Goal: Task Accomplishment & Management: Manage account settings

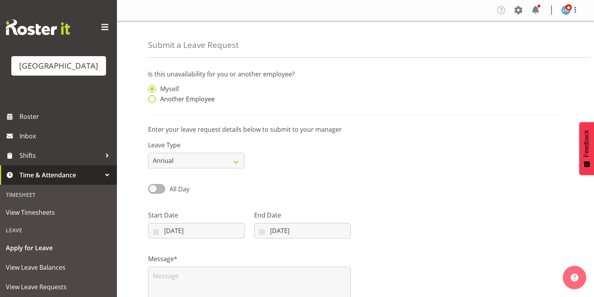
click at [153, 98] on span at bounding box center [152, 99] width 8 height 8
click at [153, 98] on input "Another Employee" at bounding box center [150, 99] width 5 height 5
radio input "true"
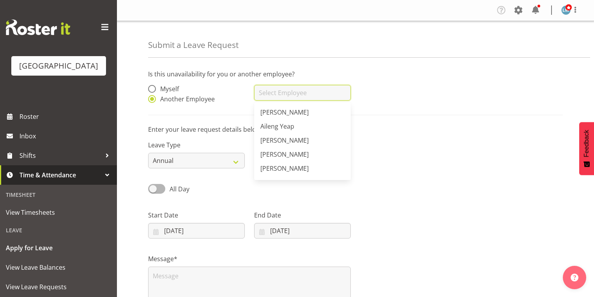
click at [282, 94] on input "text" at bounding box center [302, 93] width 97 height 16
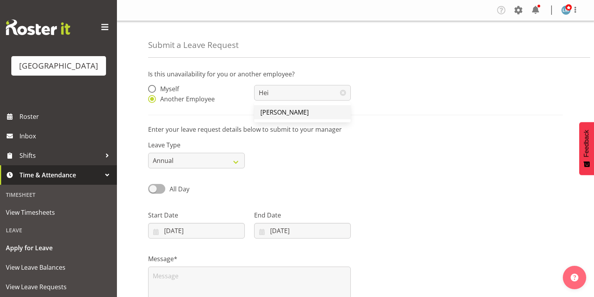
click at [280, 115] on span "[PERSON_NAME]" at bounding box center [284, 112] width 48 height 9
type input "[PERSON_NAME]"
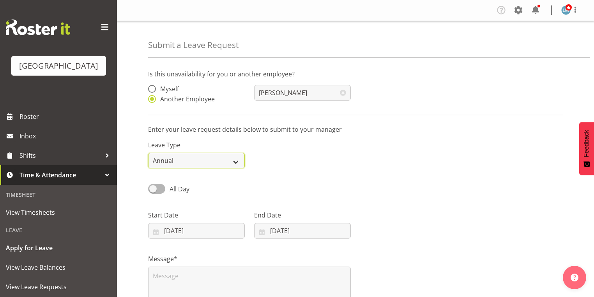
click at [239, 163] on select "Annual Sick Leave Without Pay Bereavement Domestic Violence Parental Jury Servi…" at bounding box center [196, 161] width 97 height 16
select select "Sick"
click at [148, 153] on select "Annual Sick Leave Without Pay Bereavement Domestic Violence Parental Jury Servi…" at bounding box center [196, 161] width 97 height 16
click at [260, 228] on input "06/10/2025" at bounding box center [302, 231] width 97 height 16
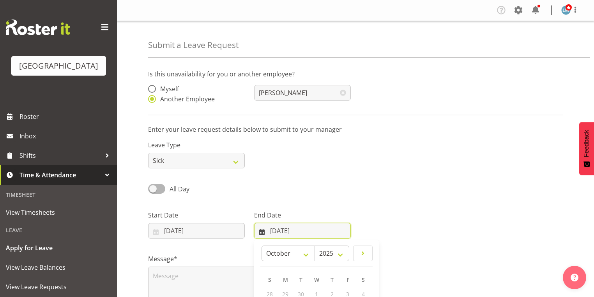
scroll to position [102, 0]
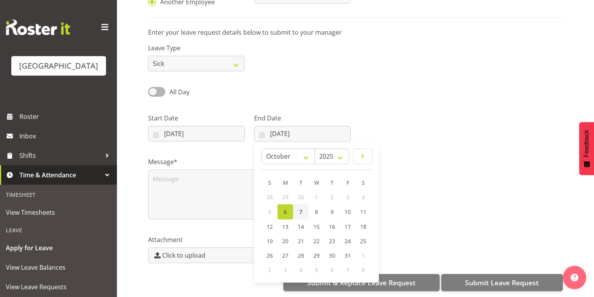
click at [299, 208] on span "7" at bounding box center [300, 211] width 3 height 7
type input "07/10/2025"
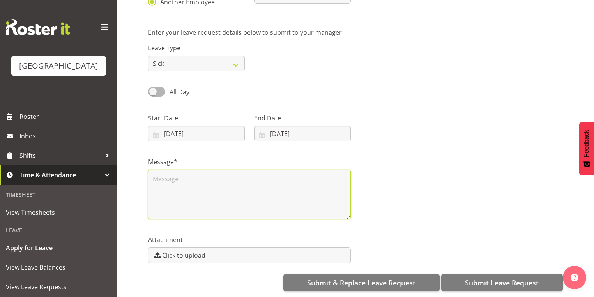
click at [248, 185] on textarea at bounding box center [249, 194] width 203 height 50
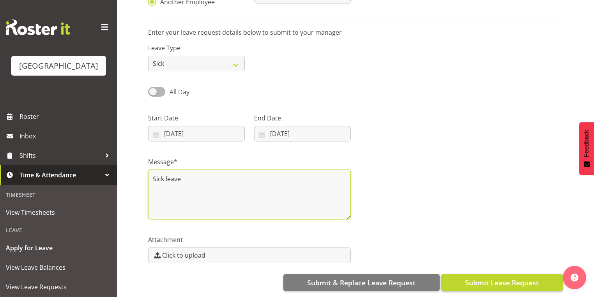
type textarea "Sick leave"
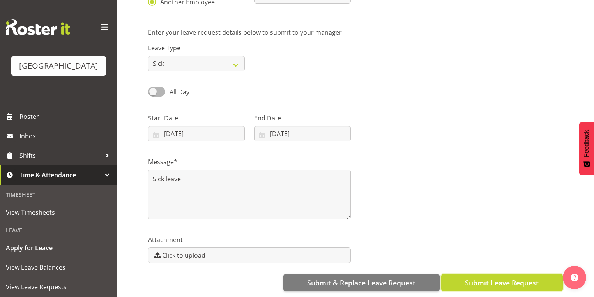
click at [513, 277] on span "Submit Leave Request" at bounding box center [502, 282] width 74 height 10
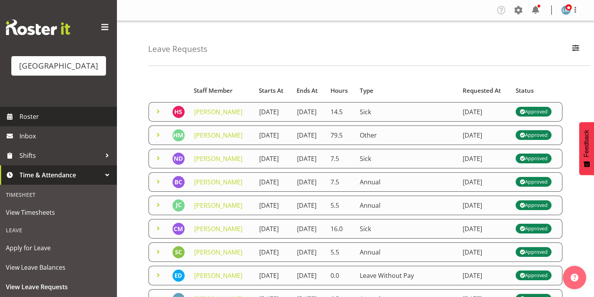
click at [37, 122] on span "Roster" at bounding box center [65, 117] width 93 height 12
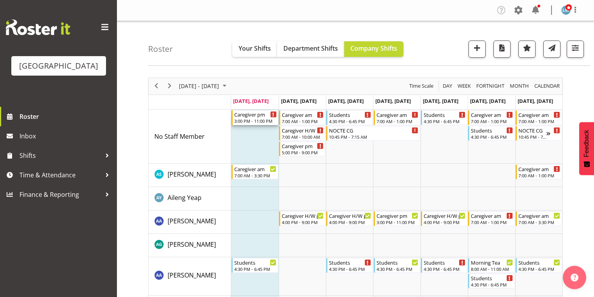
click at [243, 118] on div "3:00 PM - 11:00 PM" at bounding box center [255, 121] width 42 height 6
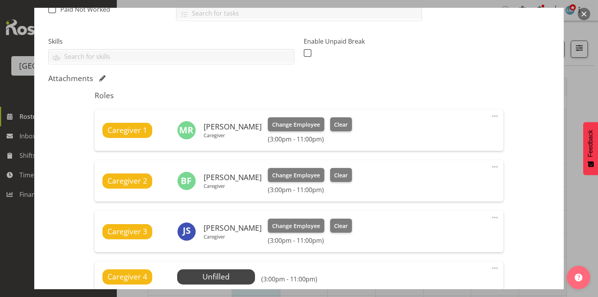
scroll to position [312, 0]
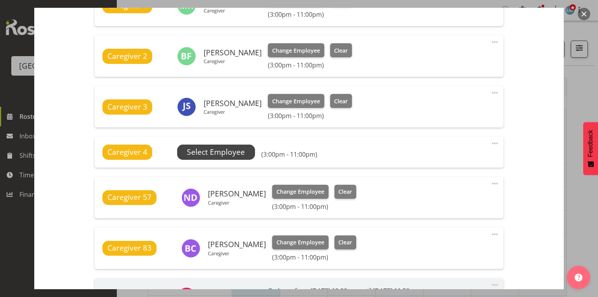
click at [215, 154] on span "Select Employee" at bounding box center [216, 151] width 58 height 11
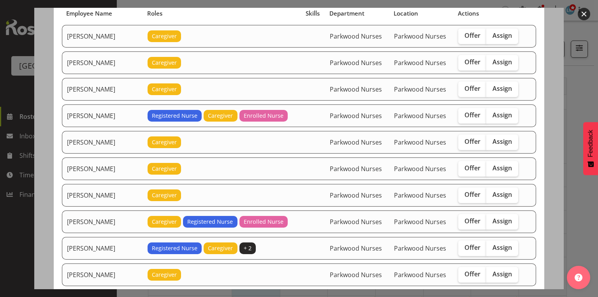
scroll to position [93, 0]
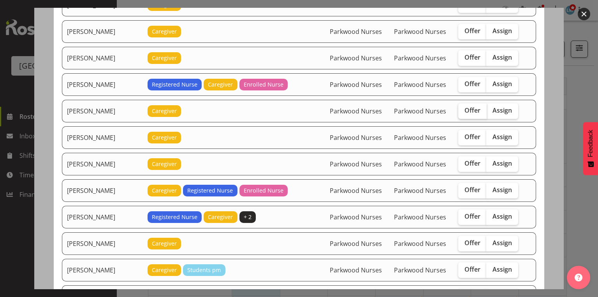
click at [469, 109] on span "Offer" at bounding box center [473, 110] width 16 height 8
click at [463, 109] on input "Offer" at bounding box center [460, 110] width 5 height 5
checkbox input "true"
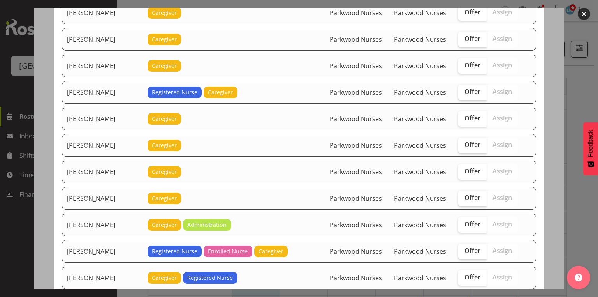
scroll to position [467, 0]
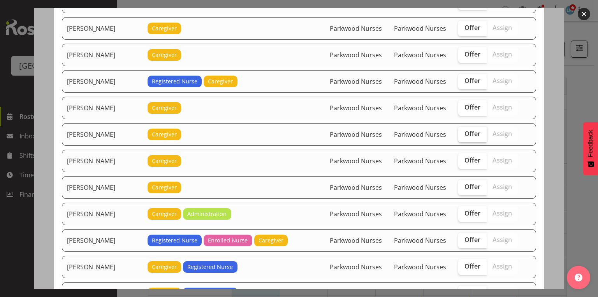
click at [473, 130] on span "Offer" at bounding box center [473, 134] width 16 height 8
click at [463, 131] on input "Offer" at bounding box center [460, 133] width 5 height 5
checkbox input "true"
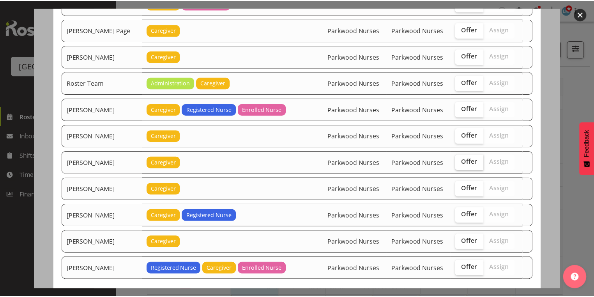
scroll to position [1046, 0]
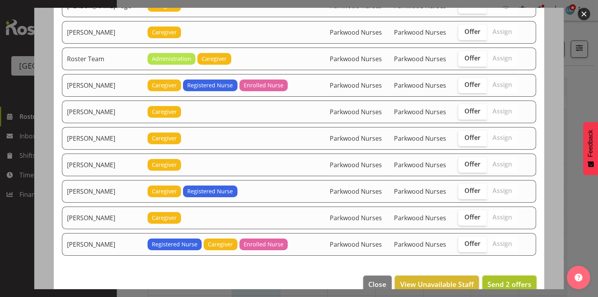
click at [505, 279] on span "Send 2 offers" at bounding box center [510, 283] width 44 height 9
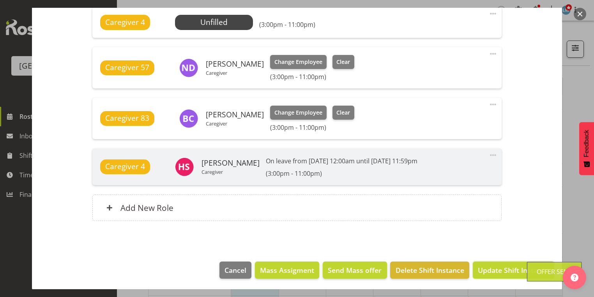
click at [505, 269] on span "Update Shift Instance" at bounding box center [512, 270] width 71 height 10
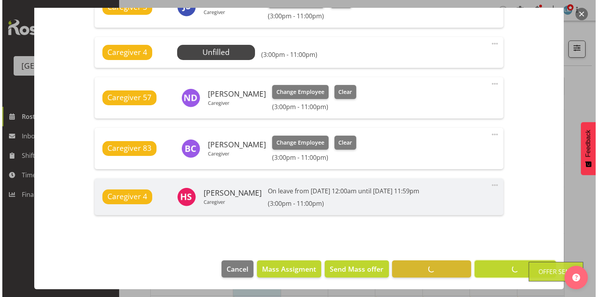
scroll to position [410, 0]
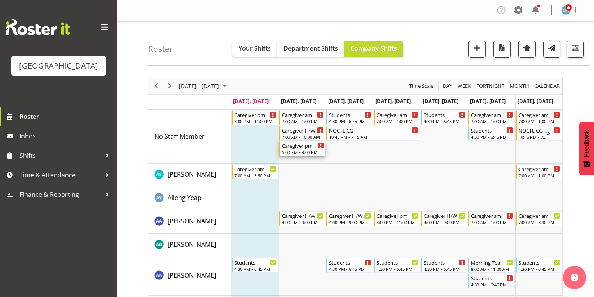
click at [291, 148] on div "Caregiver pm" at bounding box center [303, 145] width 42 height 8
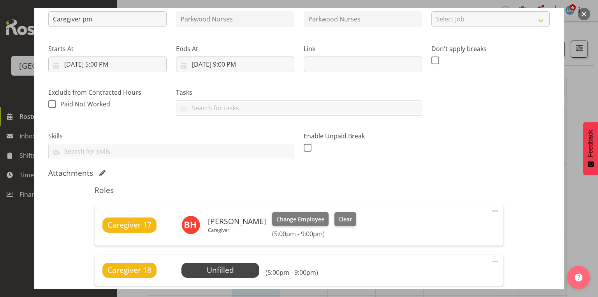
scroll to position [125, 0]
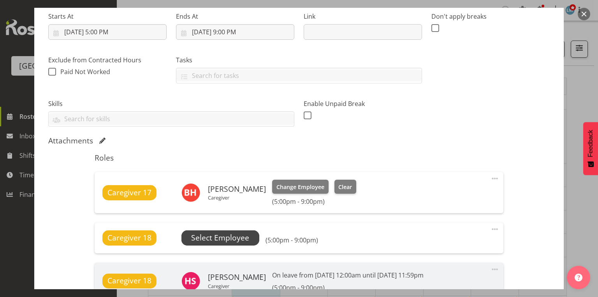
click at [226, 237] on span "Select Employee" at bounding box center [220, 237] width 58 height 11
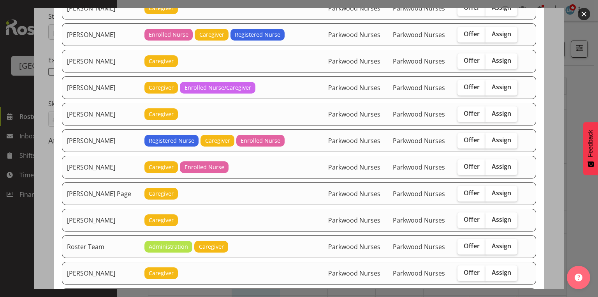
scroll to position [966, 0]
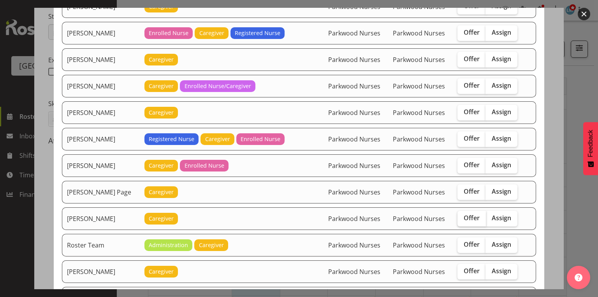
click at [469, 214] on span "Offer" at bounding box center [472, 218] width 16 height 8
click at [463, 215] on input "Offer" at bounding box center [460, 217] width 5 height 5
checkbox input "true"
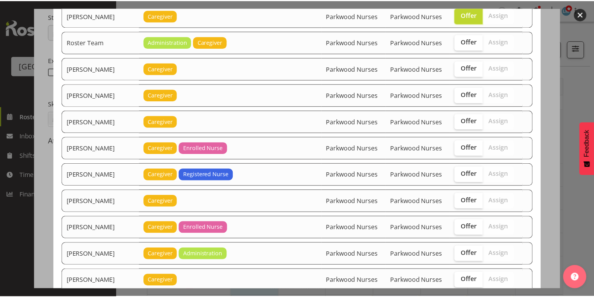
scroll to position [1229, 0]
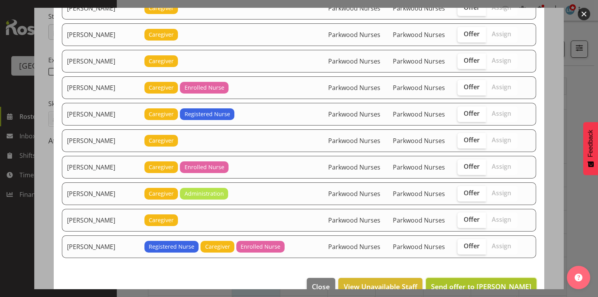
click at [491, 282] on span "Send offer to Roldan R Lopiga" at bounding box center [481, 286] width 100 height 9
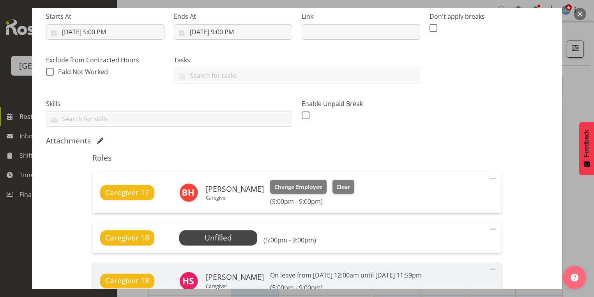
scroll to position [239, 0]
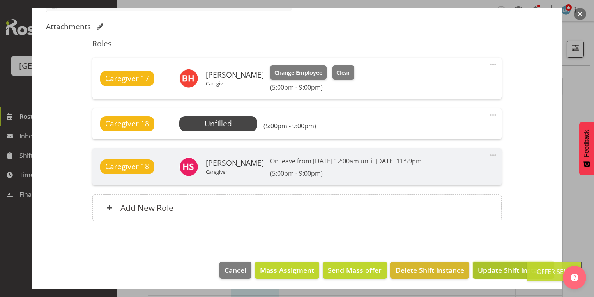
click at [492, 266] on span "Update Shift Instance" at bounding box center [512, 270] width 71 height 10
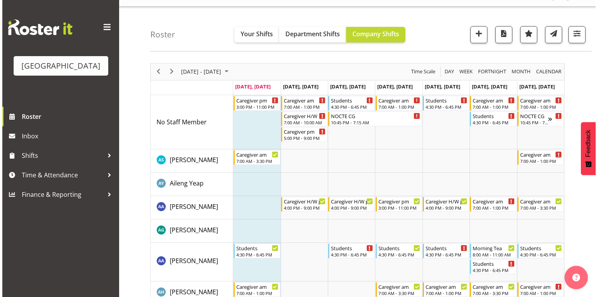
scroll to position [0, 0]
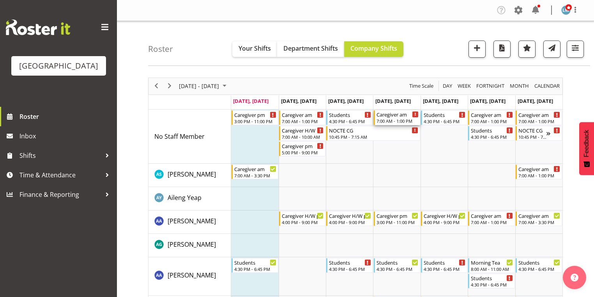
click at [393, 117] on div "Caregiver am" at bounding box center [397, 114] width 42 height 8
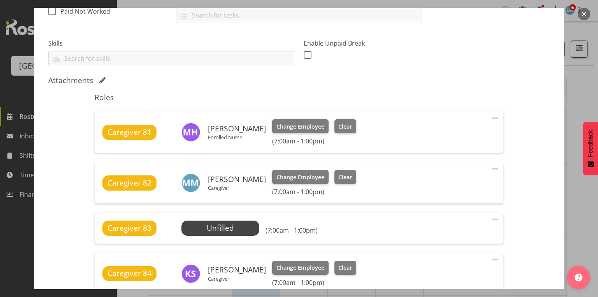
scroll to position [249, 0]
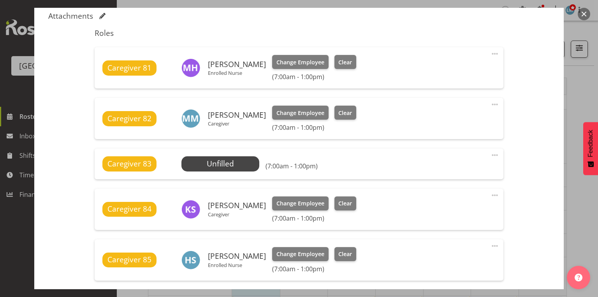
click at [233, 152] on div "Caregiver 83 Unfilled Select Employee (7:00am - 1:00pm) Edit Cover Role Delete" at bounding box center [299, 163] width 409 height 30
click at [229, 160] on span "Select Employee" at bounding box center [220, 163] width 58 height 11
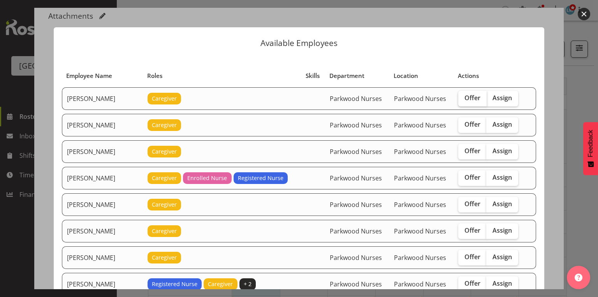
click at [474, 97] on span "Offer" at bounding box center [473, 98] width 16 height 8
click at [463, 97] on input "Offer" at bounding box center [460, 97] width 5 height 5
checkbox input "true"
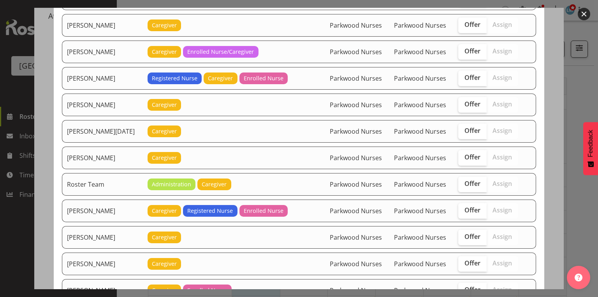
scroll to position [872, 0]
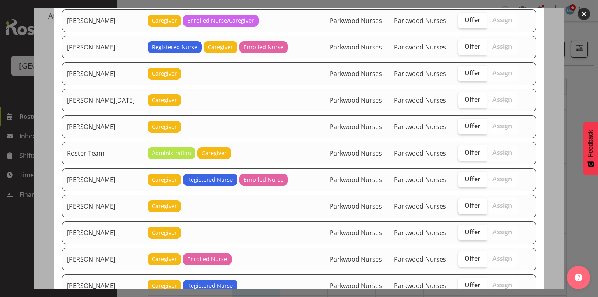
click at [469, 201] on span "Offer" at bounding box center [473, 205] width 16 height 8
click at [463, 203] on input "Offer" at bounding box center [460, 205] width 5 height 5
checkbox input "true"
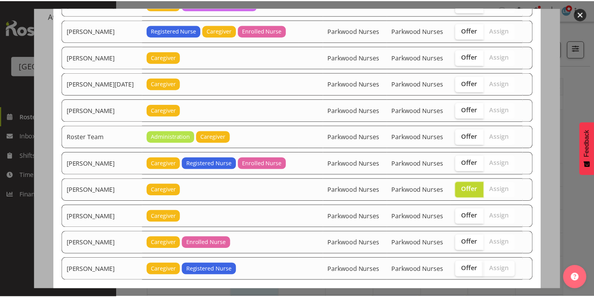
scroll to position [915, 0]
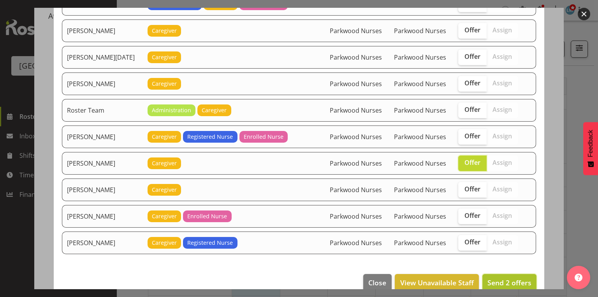
click at [501, 278] on span "Send 2 offers" at bounding box center [510, 282] width 44 height 9
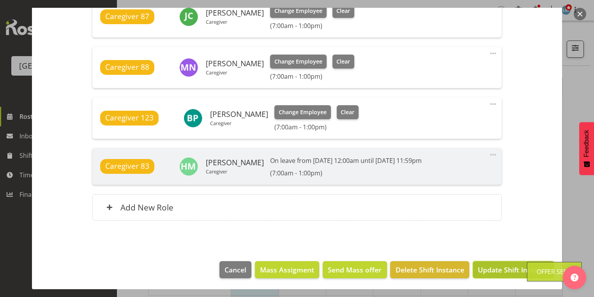
click at [501, 268] on span "Update Shift Instance" at bounding box center [512, 269] width 71 height 10
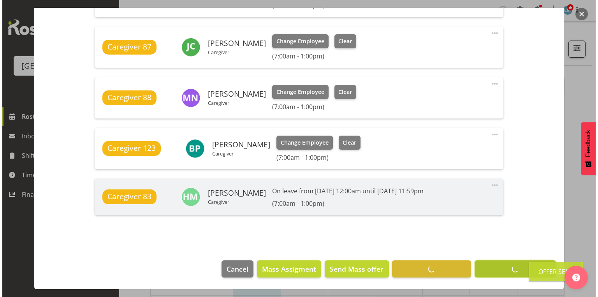
scroll to position [562, 0]
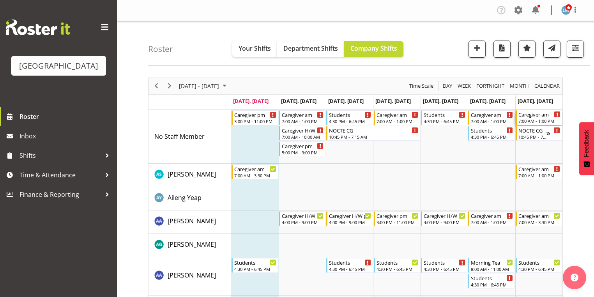
click at [525, 120] on div "7:00 AM - 1:00 PM" at bounding box center [539, 121] width 42 height 6
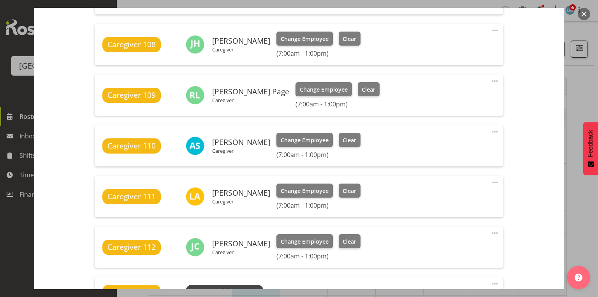
scroll to position [499, 0]
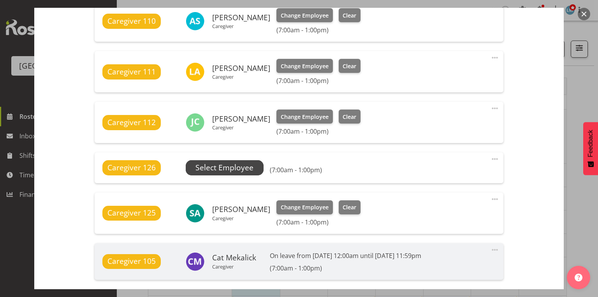
click at [231, 169] on span "Select Employee" at bounding box center [225, 167] width 58 height 11
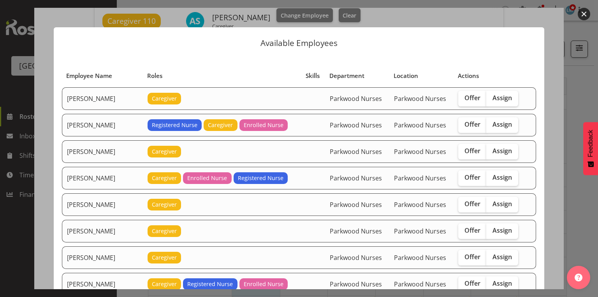
scroll to position [93, 0]
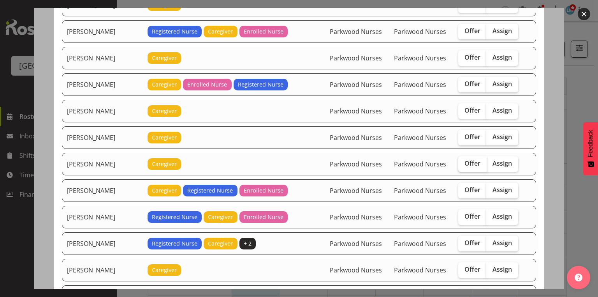
click at [473, 160] on span "Offer" at bounding box center [473, 163] width 16 height 8
click at [463, 161] on input "Offer" at bounding box center [460, 163] width 5 height 5
checkbox input "true"
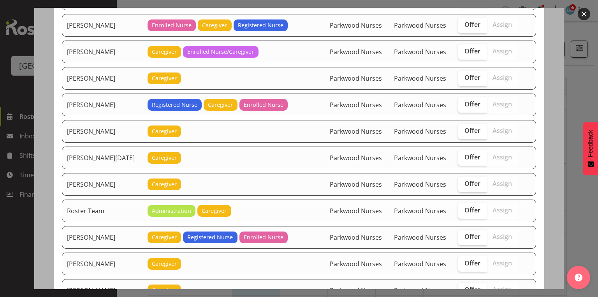
scroll to position [935, 0]
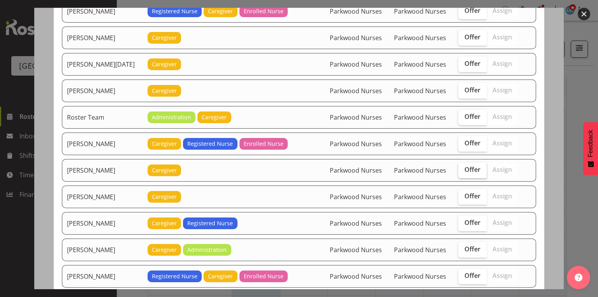
click at [474, 166] on span "Offer" at bounding box center [473, 170] width 16 height 8
click at [463, 167] on input "Offer" at bounding box center [460, 169] width 5 height 5
checkbox input "true"
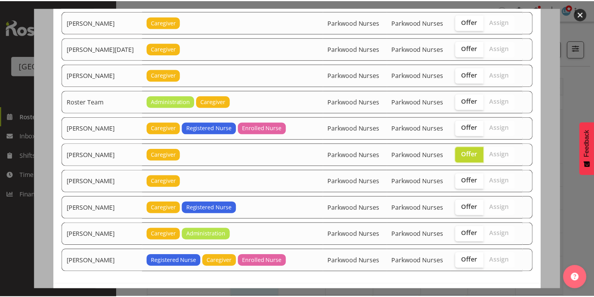
scroll to position [967, 0]
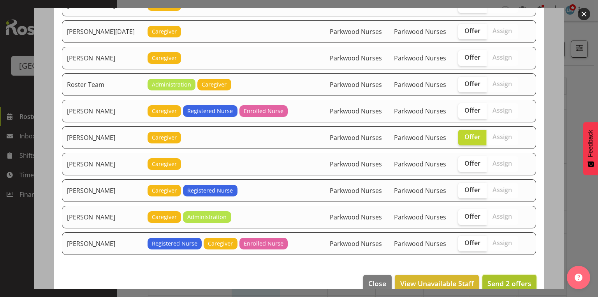
click at [510, 278] on span "Send 2 offers" at bounding box center [510, 282] width 44 height 9
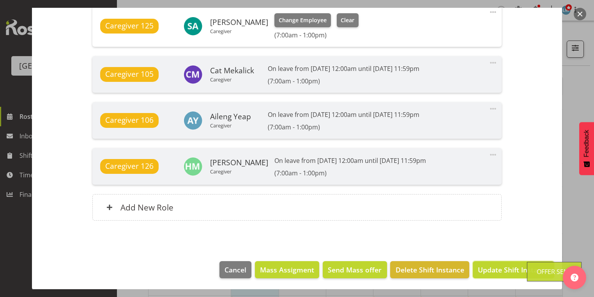
click at [509, 264] on span "Update Shift Instance" at bounding box center [512, 269] width 71 height 10
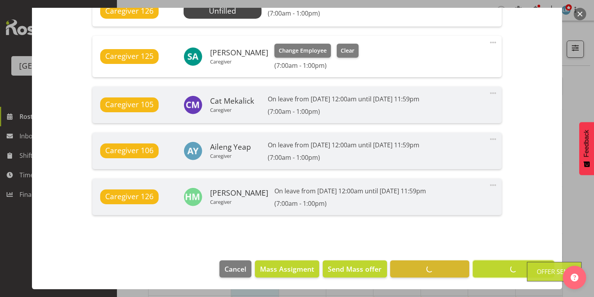
scroll to position [654, 0]
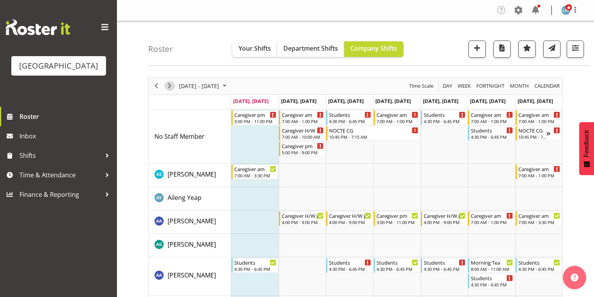
click at [171, 83] on span "Next" at bounding box center [169, 86] width 9 height 10
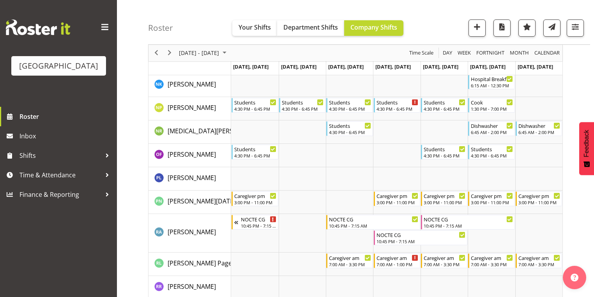
scroll to position [2337, 0]
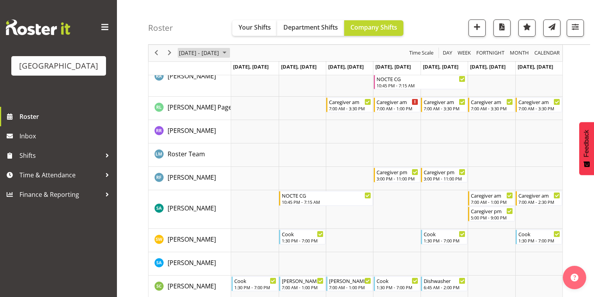
click at [229, 53] on span "October 2025" at bounding box center [224, 53] width 9 height 10
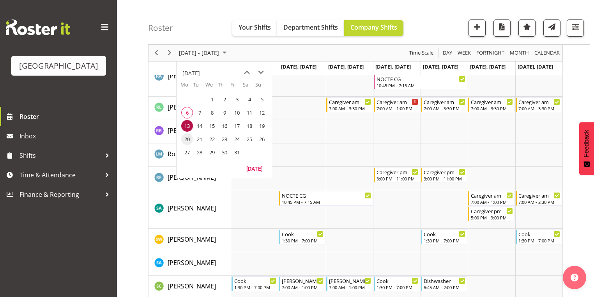
click at [185, 139] on span "20" at bounding box center [187, 139] width 12 height 12
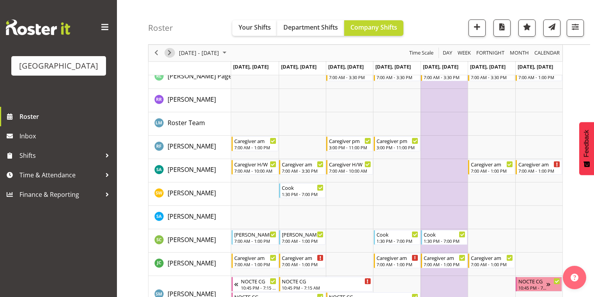
click at [169, 51] on span "Next" at bounding box center [169, 53] width 9 height 10
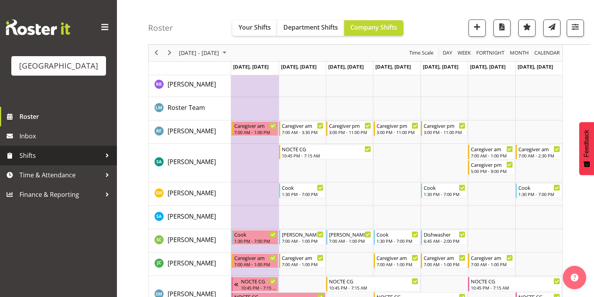
click at [104, 161] on div at bounding box center [107, 156] width 12 height 12
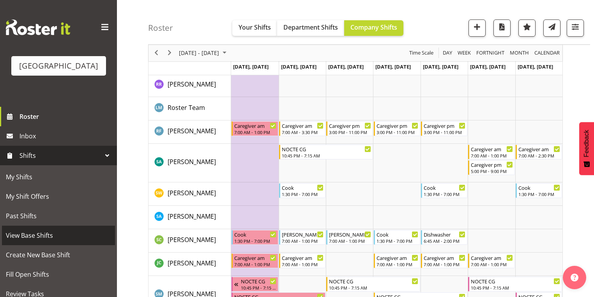
click at [50, 241] on span "View Base Shifts" at bounding box center [58, 235] width 105 height 12
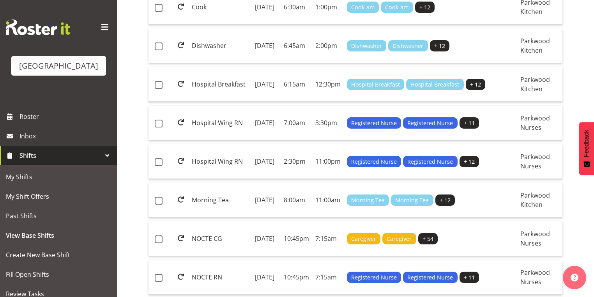
scroll to position [654, 0]
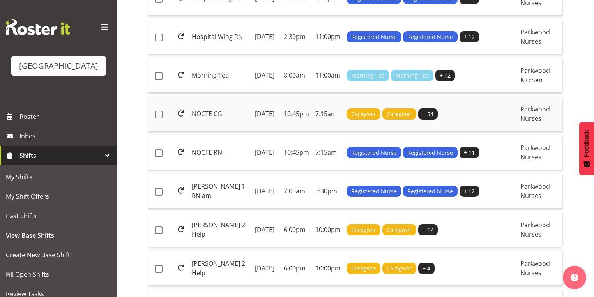
click at [279, 131] on td "[DATE]" at bounding box center [266, 114] width 29 height 35
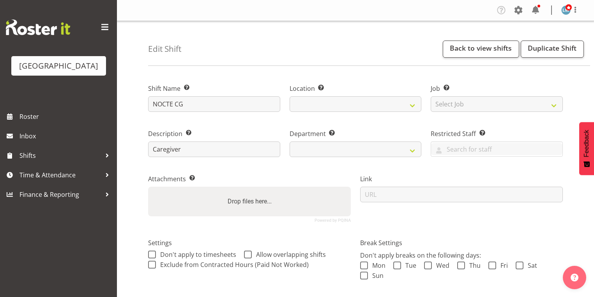
select select
select select "104"
select select "102"
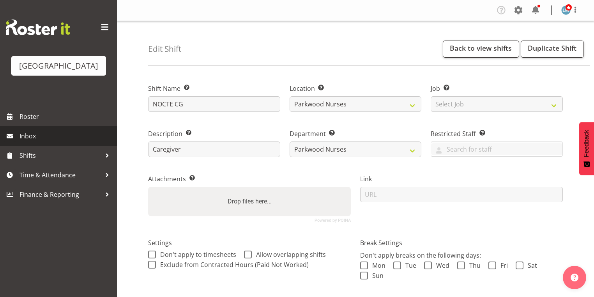
click at [39, 142] on span "Inbox" at bounding box center [65, 136] width 93 height 12
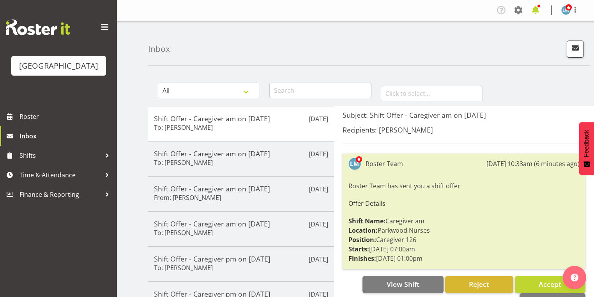
click at [536, 10] on span at bounding box center [535, 10] width 12 height 12
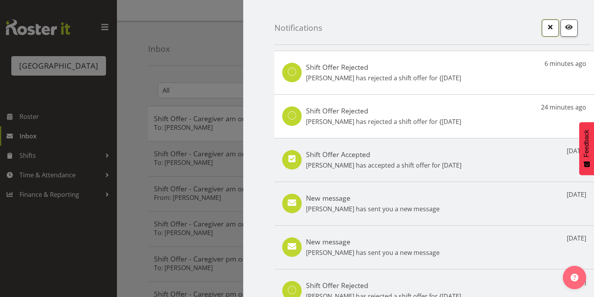
click at [546, 28] on span "button" at bounding box center [550, 27] width 10 height 10
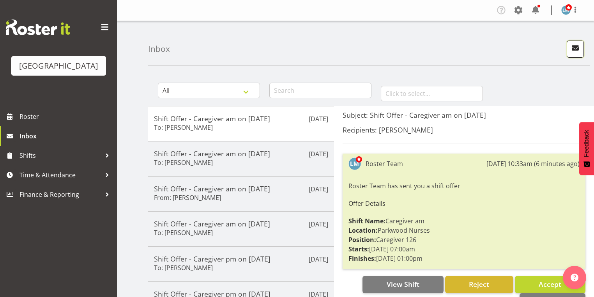
click at [574, 46] on span "button" at bounding box center [575, 48] width 10 height 10
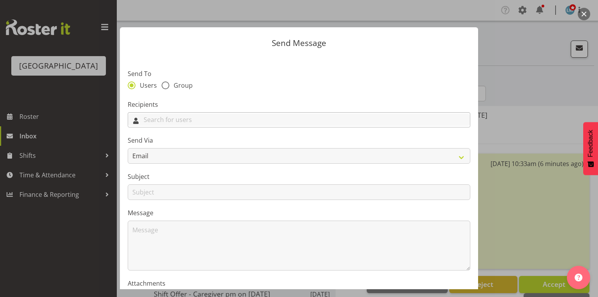
click at [221, 123] on input "text" at bounding box center [299, 120] width 342 height 12
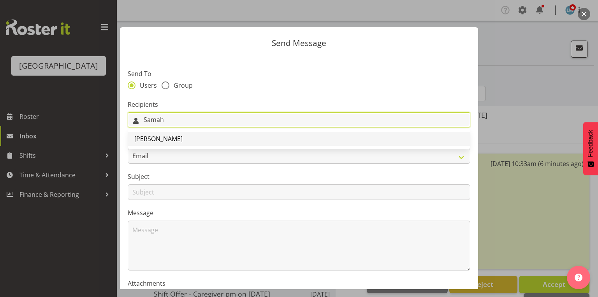
type input "Samah"
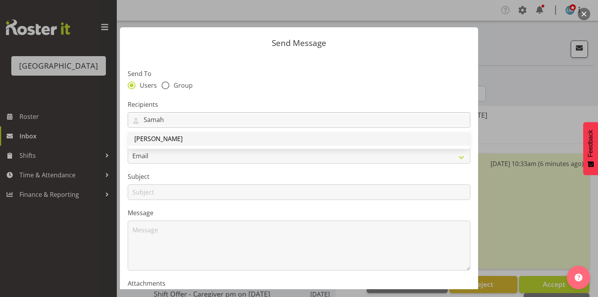
click at [168, 138] on span "[PERSON_NAME]" at bounding box center [158, 138] width 48 height 9
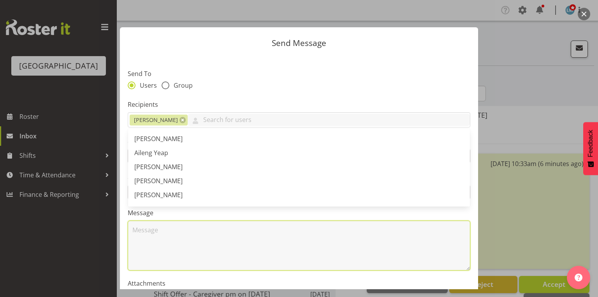
click at [170, 232] on textarea at bounding box center [299, 245] width 343 height 50
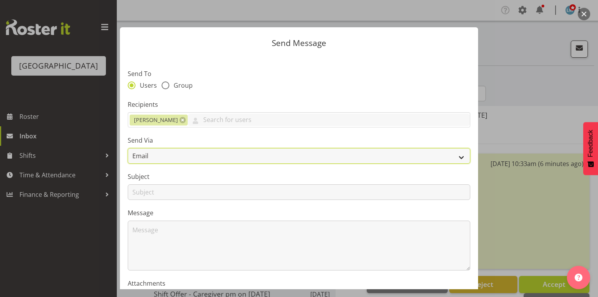
click at [456, 160] on select "Email SMS" at bounding box center [299, 156] width 343 height 16
select select "sms"
click at [128, 148] on select "Email SMS" at bounding box center [299, 156] width 343 height 16
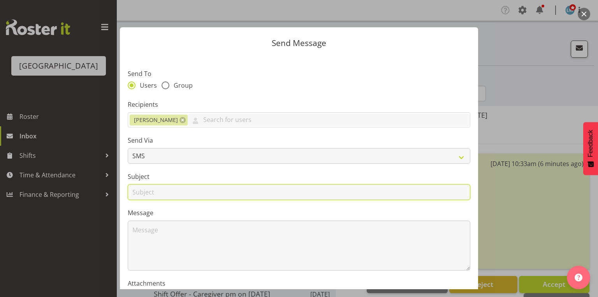
click at [148, 195] on input "text" at bounding box center [299, 192] width 343 height 16
type input "Shifts"
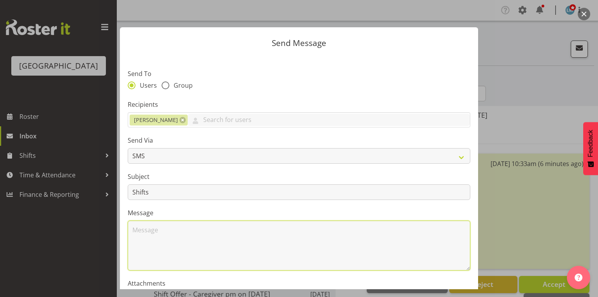
click at [163, 230] on textarea at bounding box center [299, 245] width 343 height 50
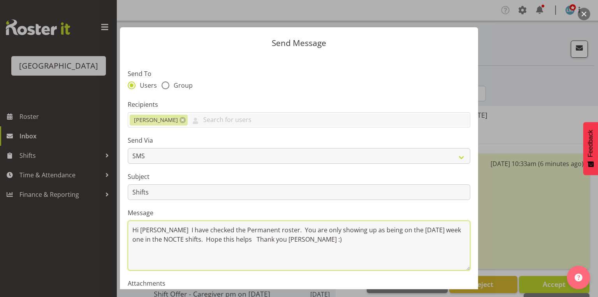
scroll to position [94, 0]
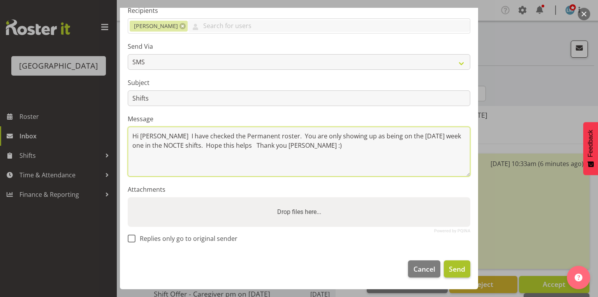
type textarea "Hi Samah I have checked the Permanent roster. You are only showing up as being …"
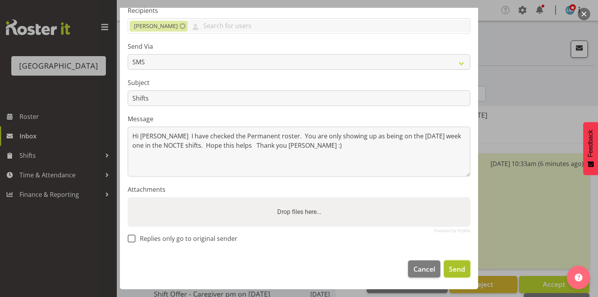
click at [453, 271] on span "Send" at bounding box center [457, 269] width 16 height 10
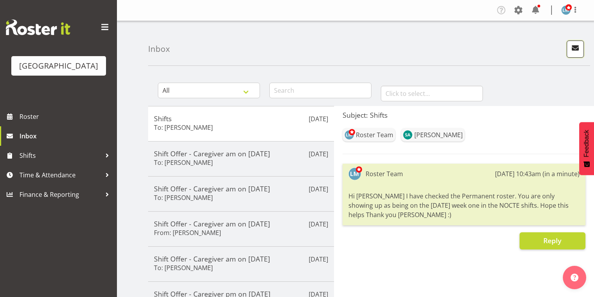
click at [575, 47] on span "button" at bounding box center [575, 48] width 10 height 10
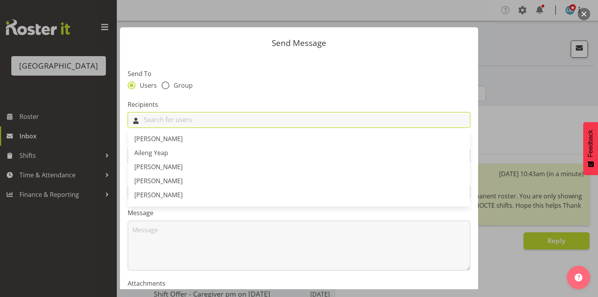
click at [341, 116] on input "text" at bounding box center [299, 120] width 342 height 12
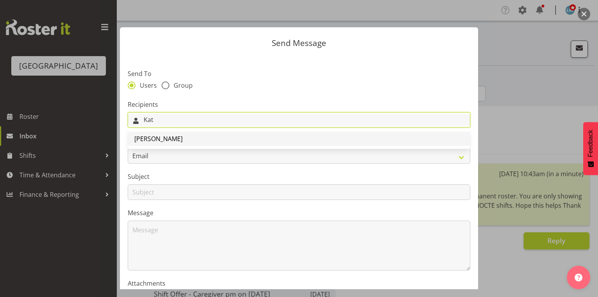
type input "Kat"
click at [137, 137] on span "Kat Shepherd" at bounding box center [158, 138] width 48 height 9
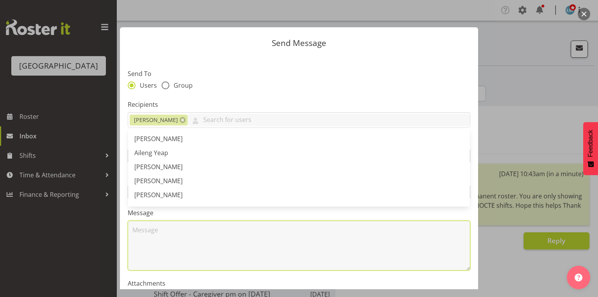
click at [207, 247] on textarea at bounding box center [299, 245] width 343 height 50
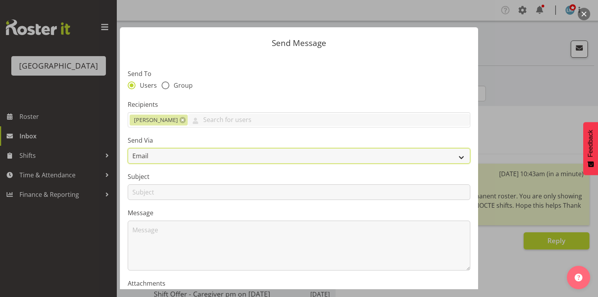
click at [454, 156] on select "Email SMS" at bounding box center [299, 156] width 343 height 16
select select "sms"
click at [128, 148] on select "Email SMS" at bounding box center [299, 156] width 343 height 16
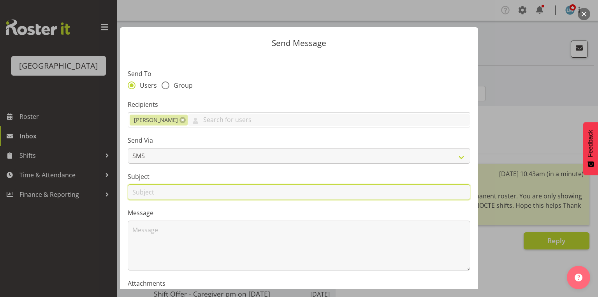
click at [139, 192] on input "text" at bounding box center [299, 192] width 343 height 16
type input "Shifts"
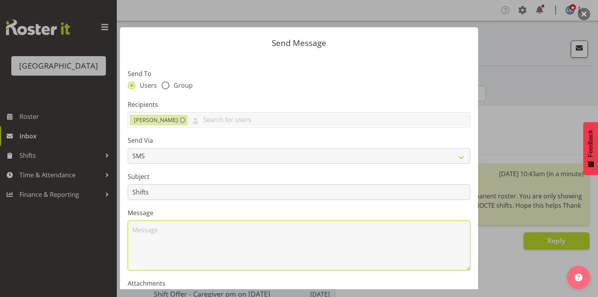
click at [172, 229] on textarea at bounding box center [299, 245] width 343 height 50
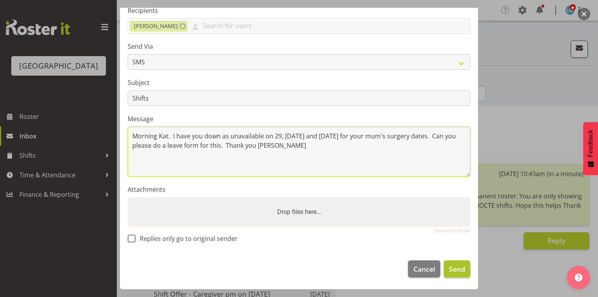
type textarea "Morning Kat. I have you down as unavailable on 29, 30 and 31 October for your m…"
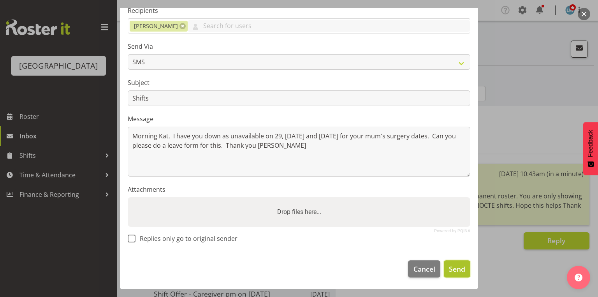
click at [449, 270] on span "Send" at bounding box center [457, 269] width 16 height 10
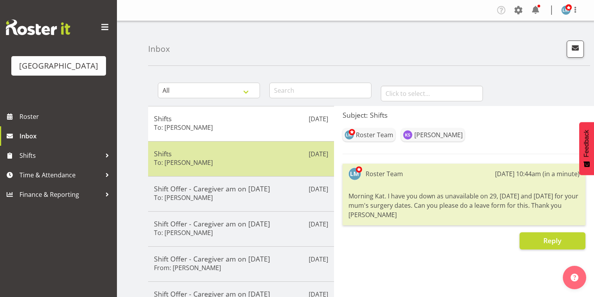
click at [258, 155] on h5 "Shifts" at bounding box center [241, 153] width 174 height 9
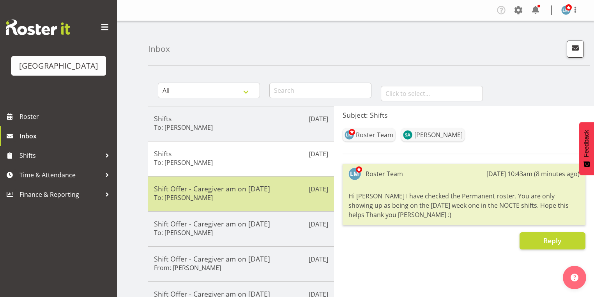
click at [282, 198] on div "Shift Offer - Caregiver am on 12/10/25 To: Caitlin Huria" at bounding box center [241, 193] width 174 height 19
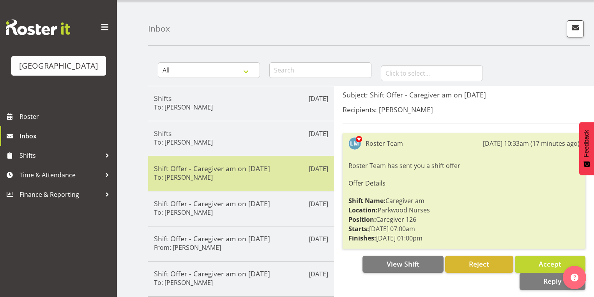
scroll to position [31, 0]
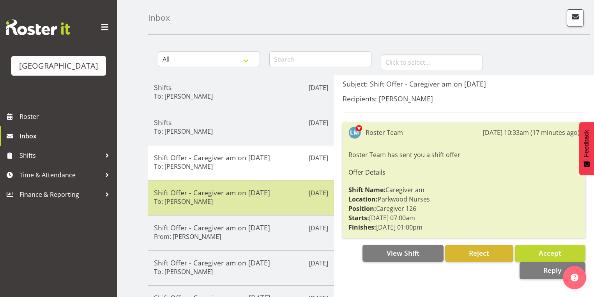
click at [289, 197] on div "Shift Offer - Caregiver am on 12/10/25 To: Shania Ali" at bounding box center [241, 197] width 174 height 19
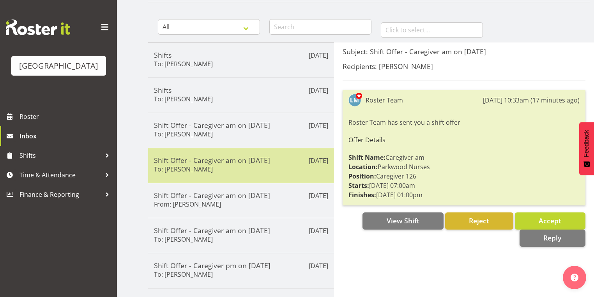
scroll to position [125, 0]
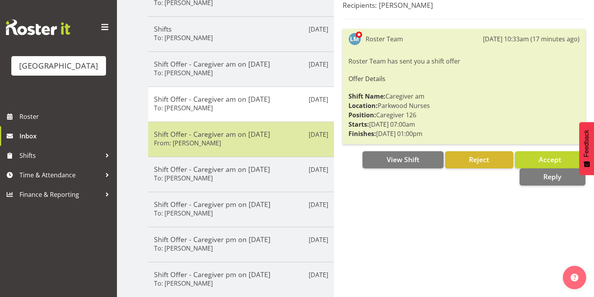
click at [282, 142] on div "Shift Offer - Caregiver am on 09/10/25 From: Abigail Savage" at bounding box center [241, 139] width 174 height 19
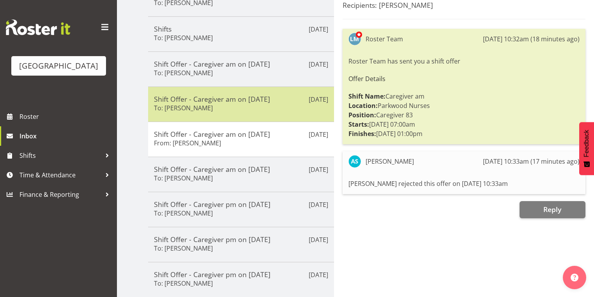
click at [282, 99] on h5 "Shift Offer - Caregiver am on 12/10/25" at bounding box center [241, 99] width 174 height 9
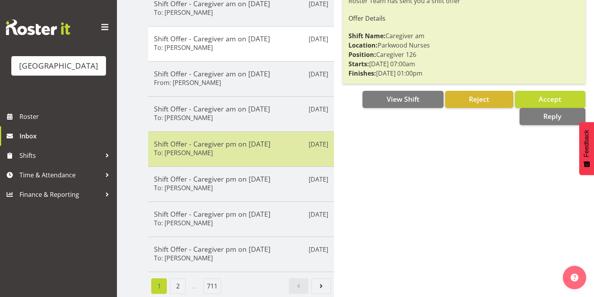
scroll to position [187, 0]
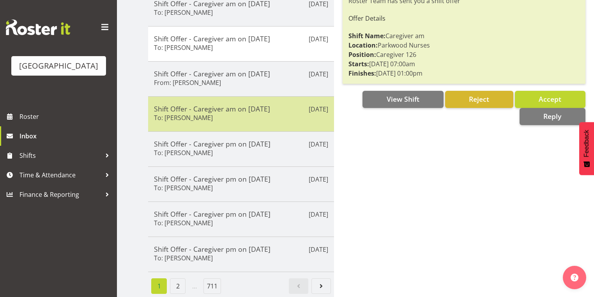
click at [266, 107] on h5 "Shift Offer - Caregiver am on [DATE]" at bounding box center [241, 108] width 174 height 9
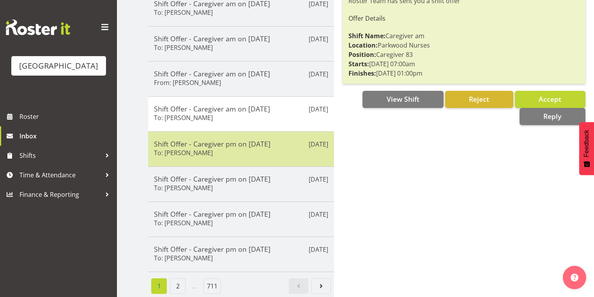
click at [275, 153] on div "Shift Offer - Caregiver pm on 07/10/25 To: Roldan R Lopiga" at bounding box center [241, 148] width 174 height 19
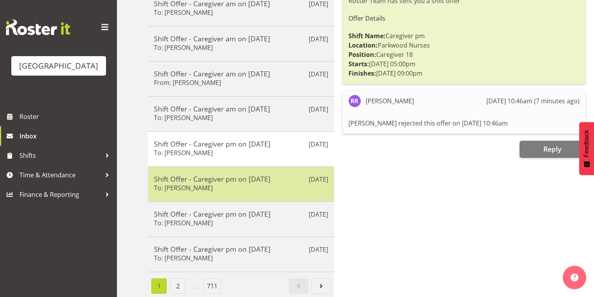
click at [268, 185] on div "Shift Offer - Caregiver pm on 06/10/25 To: Bailey Potter" at bounding box center [241, 183] width 174 height 19
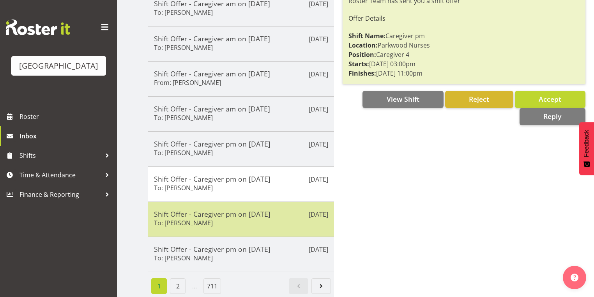
click at [270, 214] on div "Shift Offer - Caregiver pm on 06/10/25 To: Joanna Shore" at bounding box center [241, 219] width 174 height 19
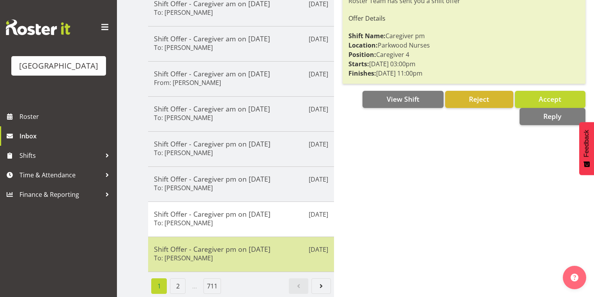
click at [260, 246] on h5 "Shift Offer - Caregiver pm on 15/10/25" at bounding box center [241, 249] width 174 height 9
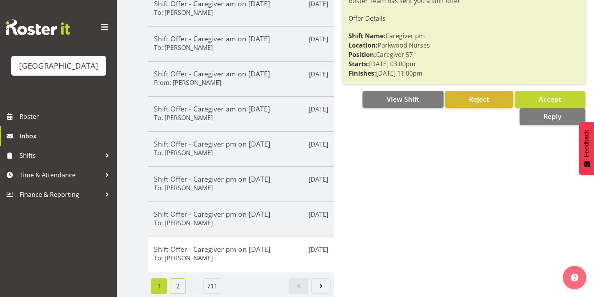
click at [179, 281] on link "2" at bounding box center [178, 286] width 16 height 16
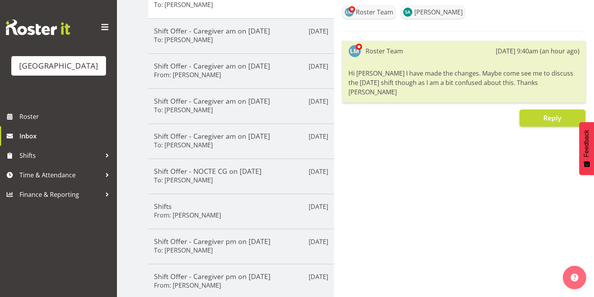
scroll to position [31, 0]
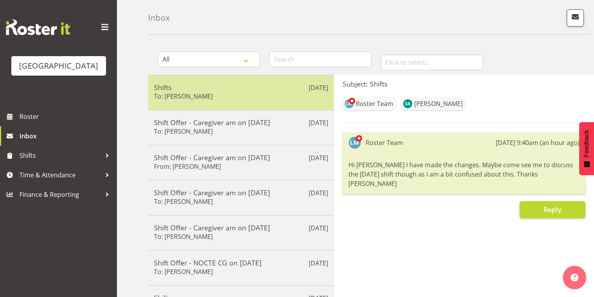
click at [240, 89] on h5 "Shifts" at bounding box center [241, 87] width 174 height 9
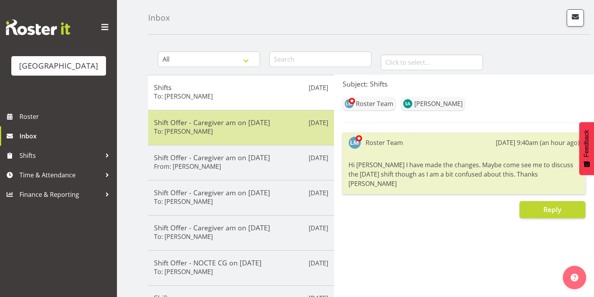
click at [245, 137] on div "Oct 6th Shift Offer - Caregiver am on 13/10/25 To: Samah Aboud" at bounding box center [241, 127] width 186 height 35
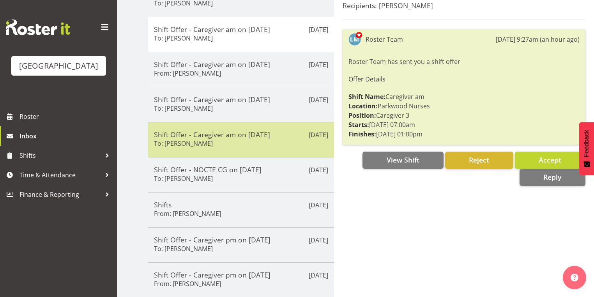
scroll to position [125, 0]
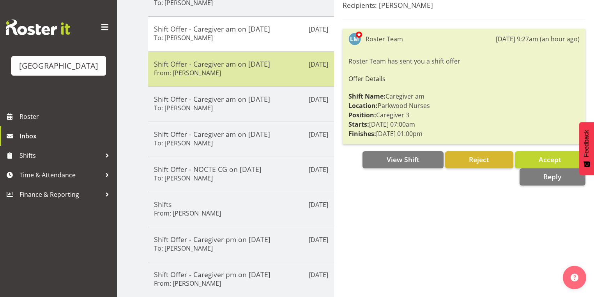
click at [255, 72] on div "Shift Offer - Caregiver am on 07/10/25 From: Abigail Savage" at bounding box center [241, 69] width 174 height 19
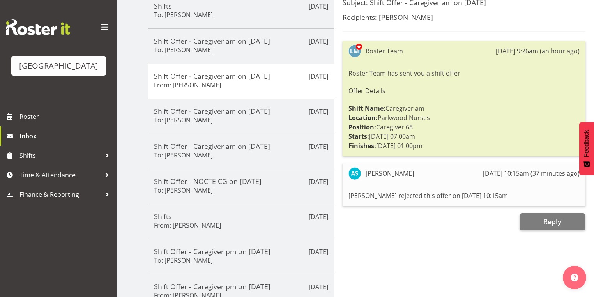
scroll to position [0, 0]
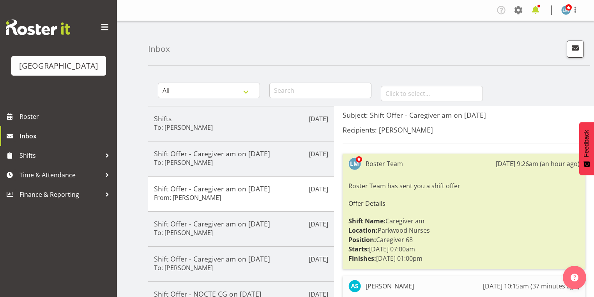
click at [537, 9] on span at bounding box center [535, 10] width 12 height 12
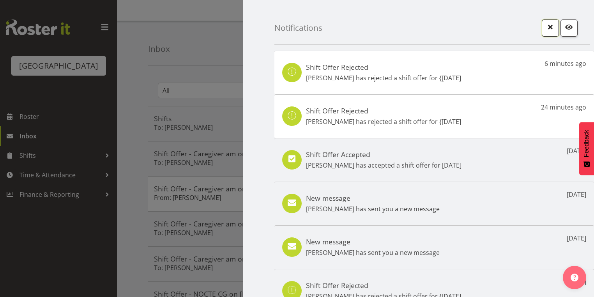
click at [545, 28] on span "button" at bounding box center [550, 27] width 10 height 10
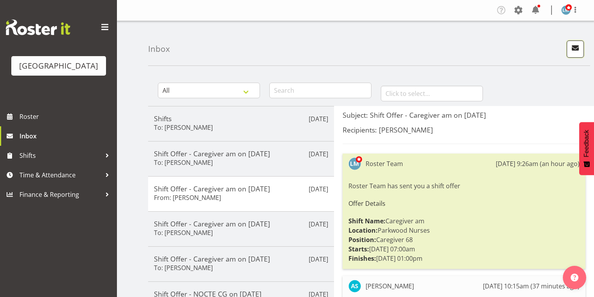
click at [573, 49] on span "button" at bounding box center [575, 48] width 10 height 10
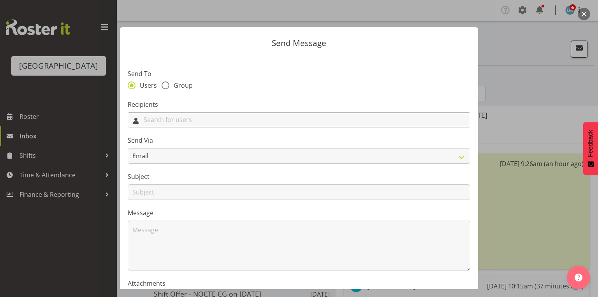
click at [222, 123] on input "text" at bounding box center [299, 120] width 342 height 12
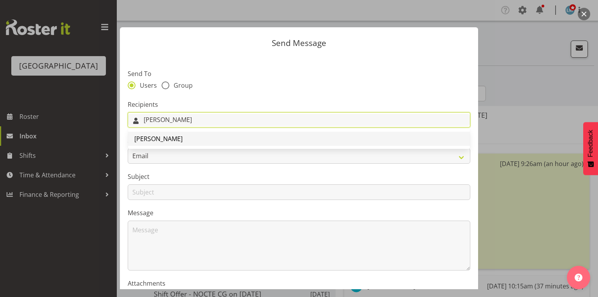
type input "Ruth"
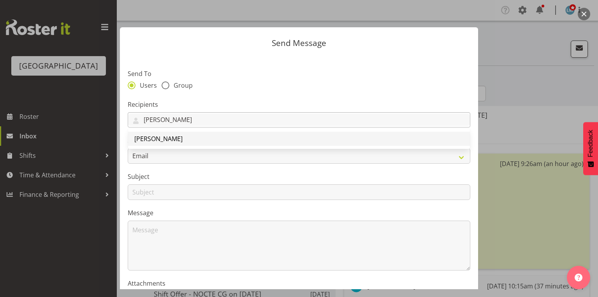
click at [157, 139] on span "[PERSON_NAME]" at bounding box center [158, 138] width 48 height 9
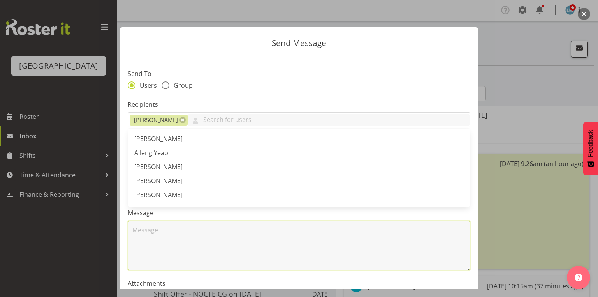
click at [180, 251] on textarea at bounding box center [299, 245] width 343 height 50
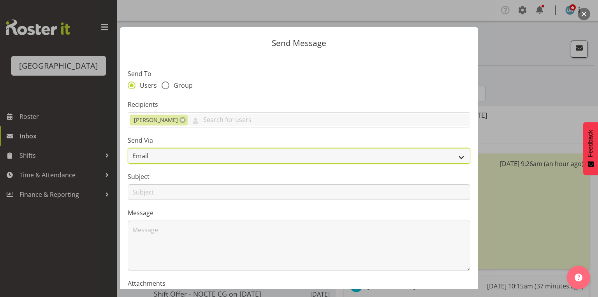
drag, startPoint x: 456, startPoint y: 156, endPoint x: 449, endPoint y: 157, distance: 7.4
click at [456, 156] on select "Email SMS" at bounding box center [299, 156] width 343 height 16
select select "sms"
click at [128, 148] on select "Email SMS" at bounding box center [299, 156] width 343 height 16
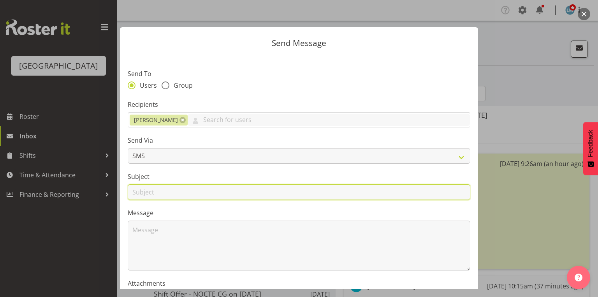
click at [145, 193] on input "text" at bounding box center [299, 192] width 343 height 16
type input "Shifts"
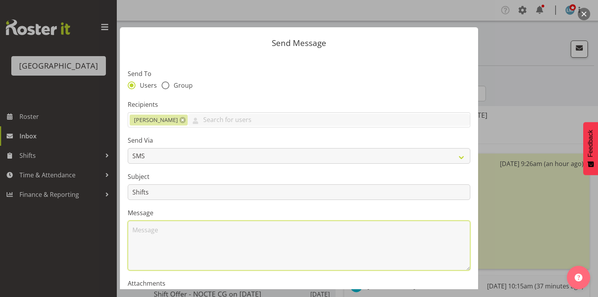
click at [178, 236] on textarea at bounding box center [299, 245] width 343 height 50
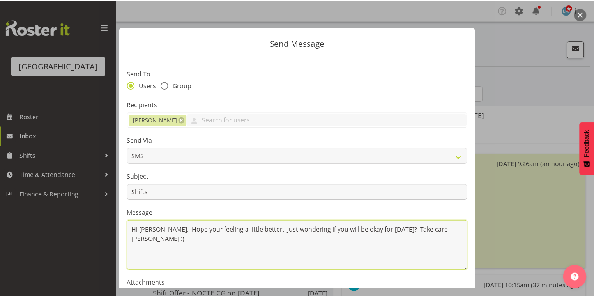
scroll to position [94, 0]
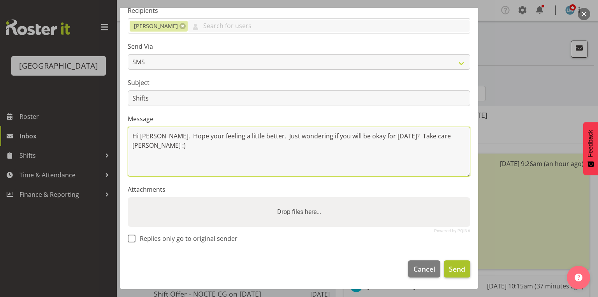
type textarea "Hi Ruth. Hope your feeling a little better. Just wondering if you will be okay …"
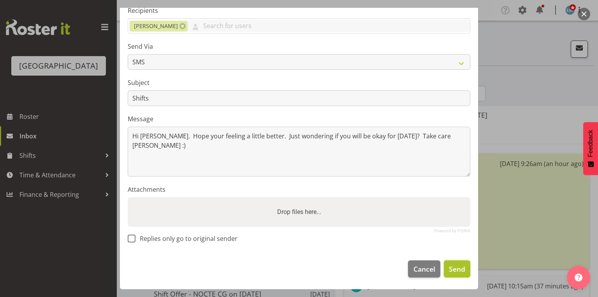
click at [449, 270] on span "Send" at bounding box center [457, 269] width 16 height 10
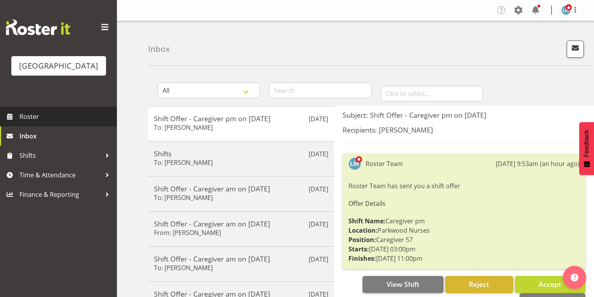
click at [31, 122] on span "Roster" at bounding box center [65, 117] width 93 height 12
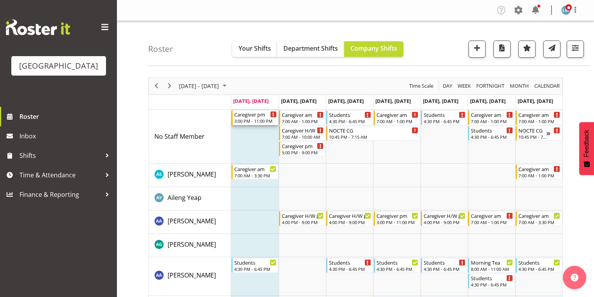
click at [252, 114] on div "Caregiver pm" at bounding box center [255, 114] width 42 height 8
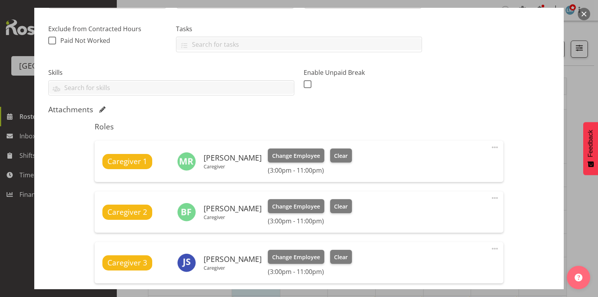
scroll to position [312, 0]
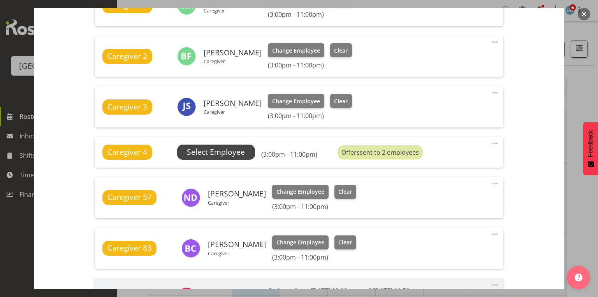
click at [218, 154] on span "Select Employee" at bounding box center [216, 151] width 58 height 11
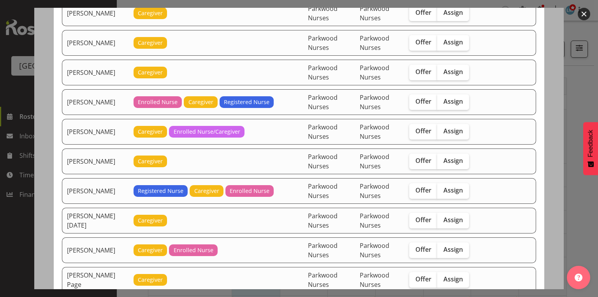
scroll to position [935, 0]
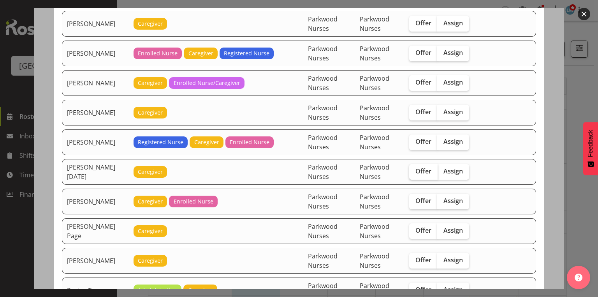
click at [425, 167] on span "Offer" at bounding box center [424, 171] width 16 height 8
click at [414, 169] on input "Offer" at bounding box center [411, 171] width 5 height 5
checkbox input "true"
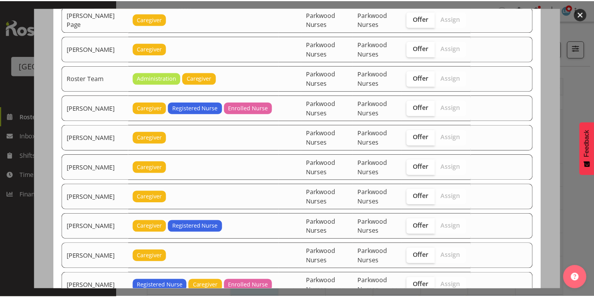
scroll to position [1189, 0]
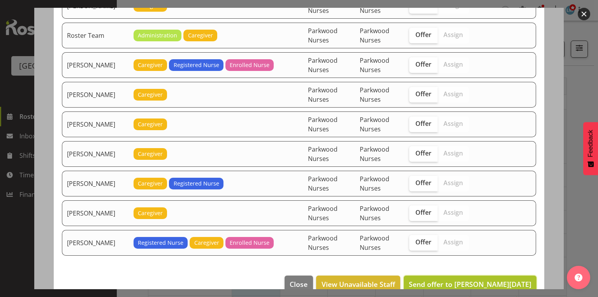
click at [503, 279] on span "Send offer to Penny Navidad" at bounding box center [470, 283] width 123 height 9
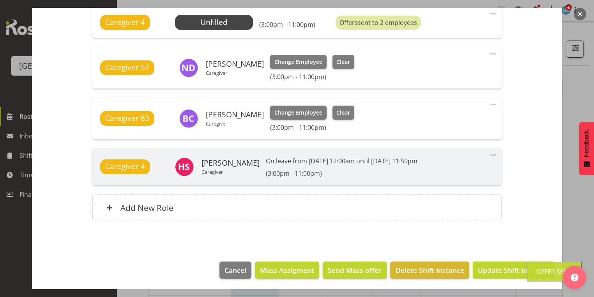
click at [505, 268] on span "Update Shift Instance" at bounding box center [512, 270] width 71 height 10
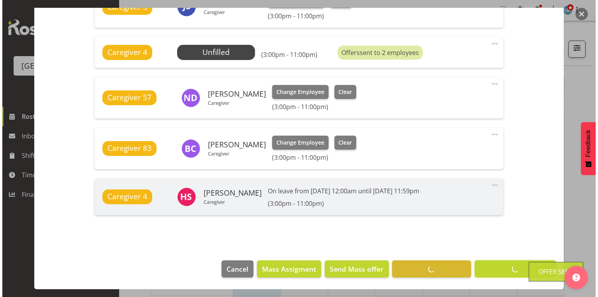
scroll to position [410, 0]
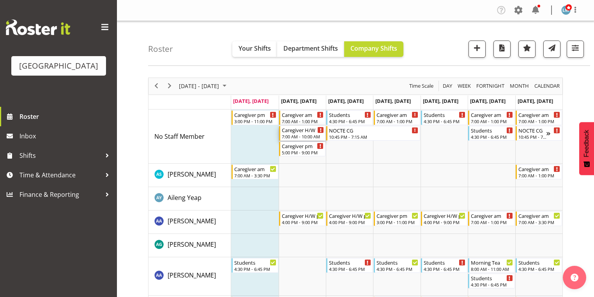
click at [297, 136] on div "7:00 AM - 10:00 AM" at bounding box center [303, 136] width 42 height 6
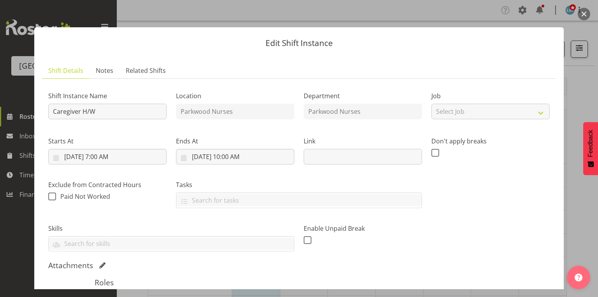
click at [581, 14] on button "button" at bounding box center [584, 14] width 12 height 12
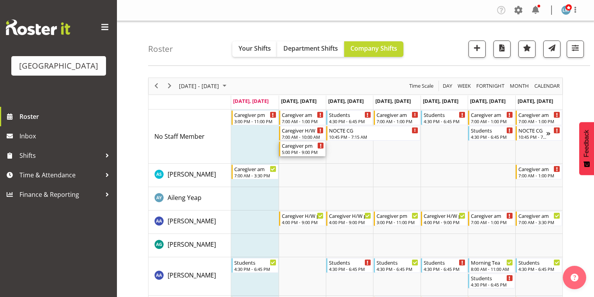
click at [280, 146] on div "Caregiver pm 5:00 PM - 9:00 PM" at bounding box center [302, 148] width 45 height 15
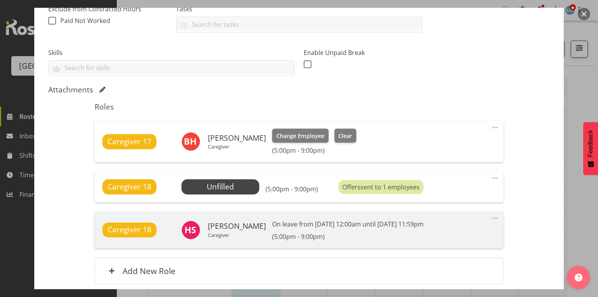
scroll to position [187, 0]
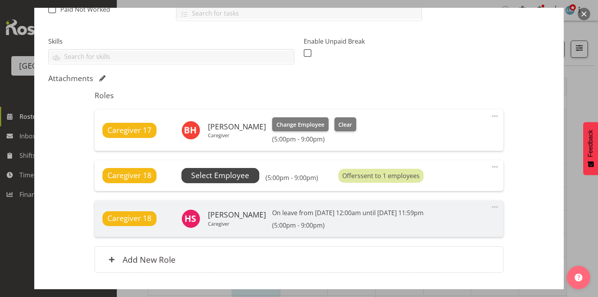
click at [212, 178] on span "Select Employee" at bounding box center [220, 175] width 58 height 11
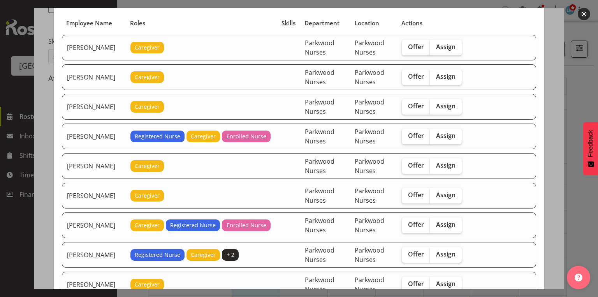
scroll to position [62, 0]
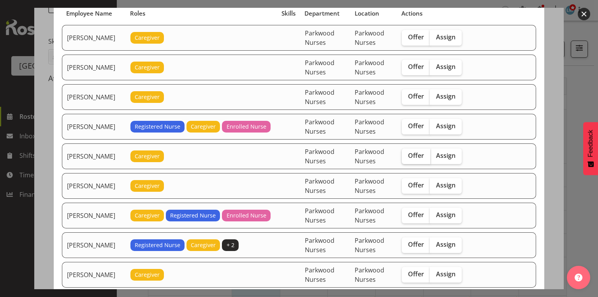
click at [421, 155] on span "Offer" at bounding box center [416, 156] width 16 height 8
click at [407, 155] on input "Offer" at bounding box center [404, 155] width 5 height 5
checkbox input "true"
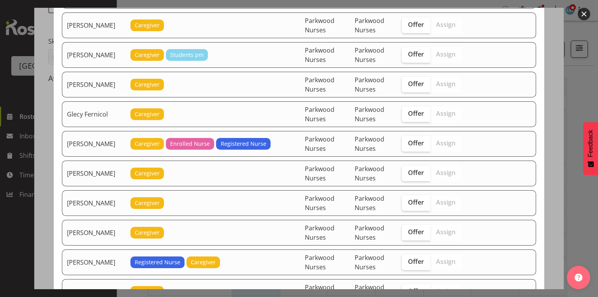
scroll to position [343, 0]
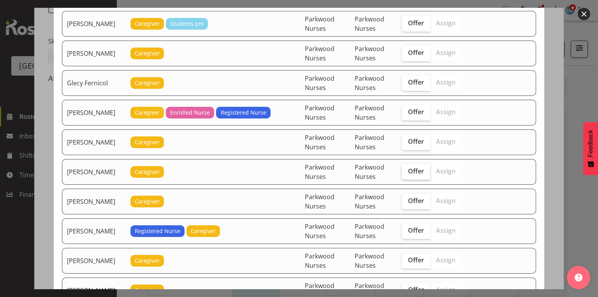
click at [419, 168] on span "Offer" at bounding box center [416, 171] width 16 height 8
click at [407, 169] on input "Offer" at bounding box center [404, 171] width 5 height 5
checkbox input "true"
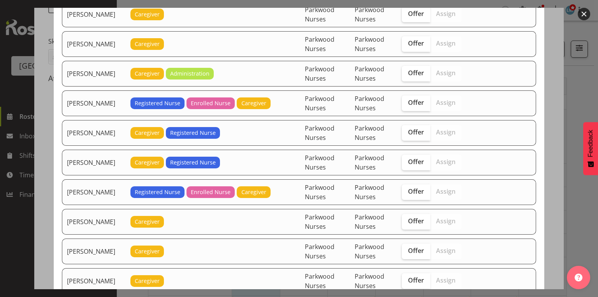
scroll to position [717, 0]
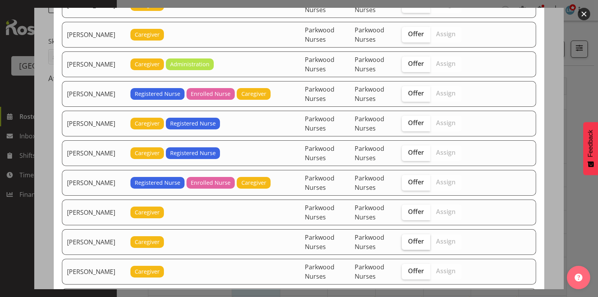
click at [419, 237] on span "Offer" at bounding box center [416, 241] width 16 height 8
click at [407, 239] on input "Offer" at bounding box center [404, 241] width 5 height 5
checkbox input "true"
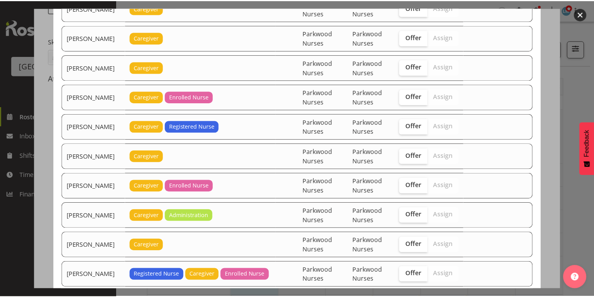
scroll to position [1394, 0]
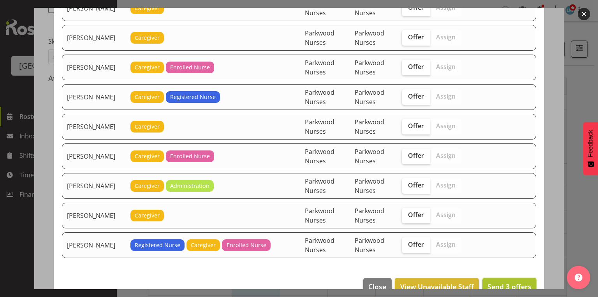
click at [508, 282] on span "Send 3 offers" at bounding box center [510, 286] width 44 height 9
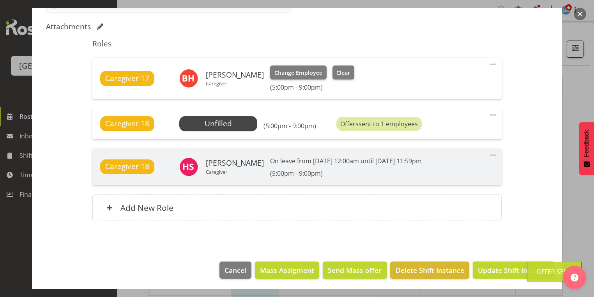
click at [508, 268] on span "Update Shift Instance" at bounding box center [512, 270] width 71 height 10
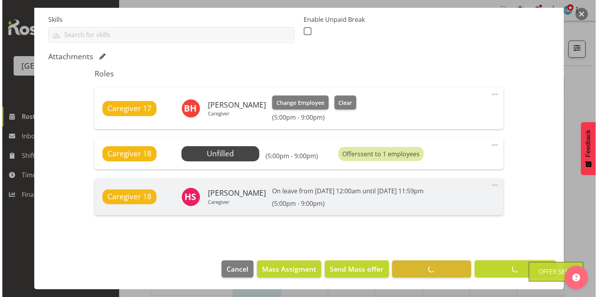
scroll to position [208, 0]
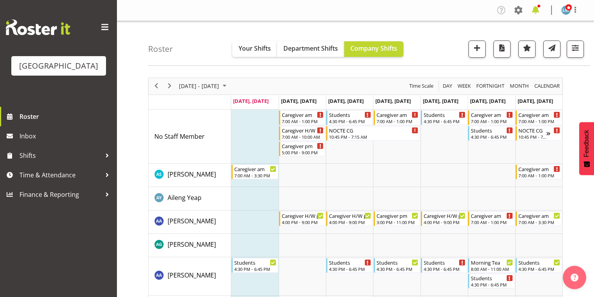
click at [533, 9] on span at bounding box center [535, 10] width 12 height 12
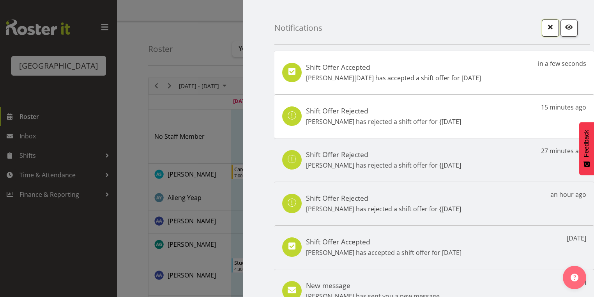
click at [545, 29] on span "button" at bounding box center [550, 27] width 10 height 10
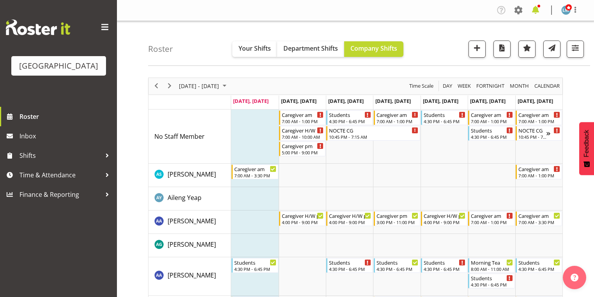
click at [535, 9] on span at bounding box center [535, 10] width 12 height 12
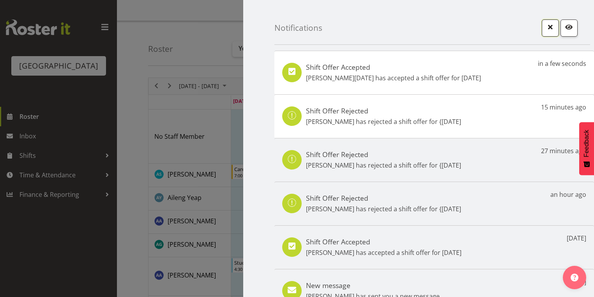
click at [545, 26] on span "button" at bounding box center [550, 27] width 10 height 10
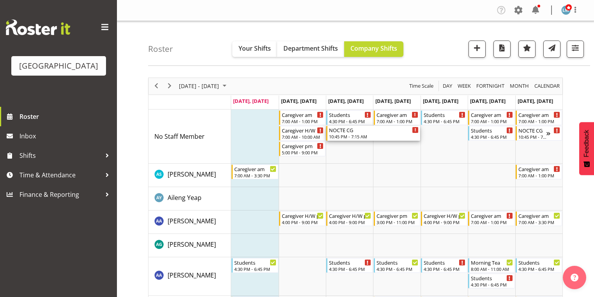
click at [340, 136] on div "10:45 PM - 7:15 AM" at bounding box center [374, 136] width 90 height 6
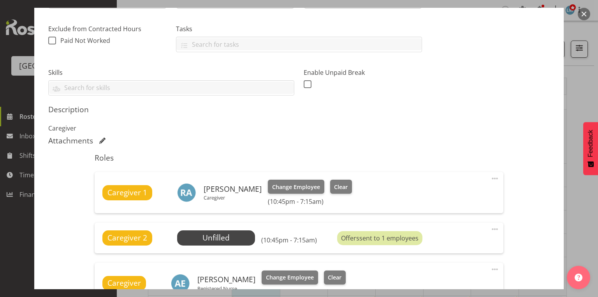
scroll to position [249, 0]
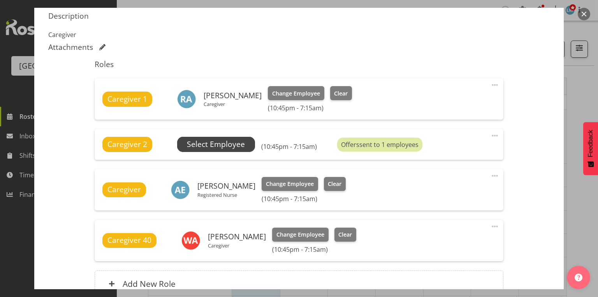
click at [221, 141] on span "Select Employee" at bounding box center [216, 144] width 58 height 11
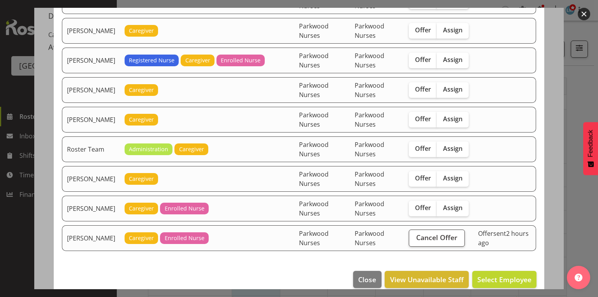
scroll to position [721, 0]
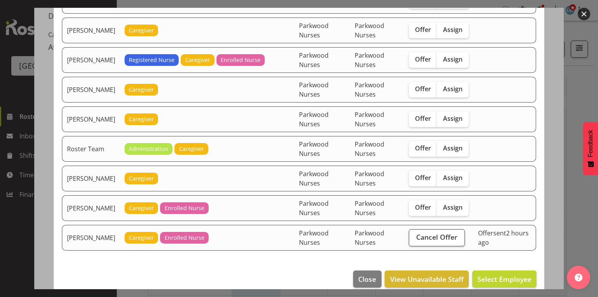
click at [585, 15] on button "button" at bounding box center [584, 14] width 12 height 12
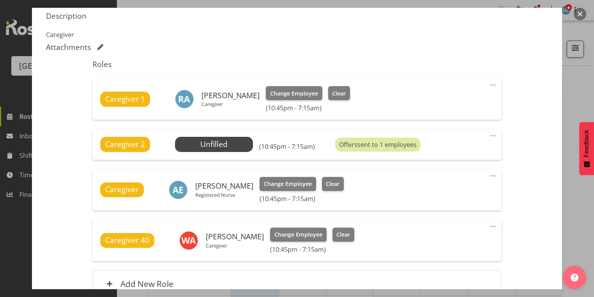
click at [580, 12] on button "button" at bounding box center [579, 14] width 12 height 12
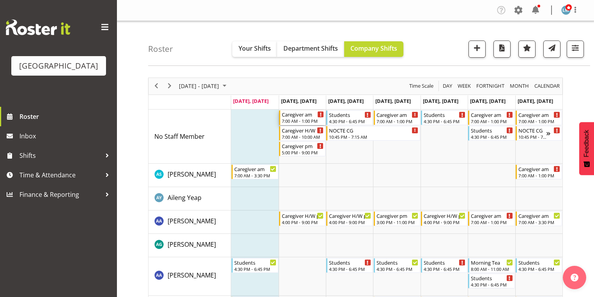
click at [289, 115] on div "Caregiver am" at bounding box center [303, 114] width 42 height 8
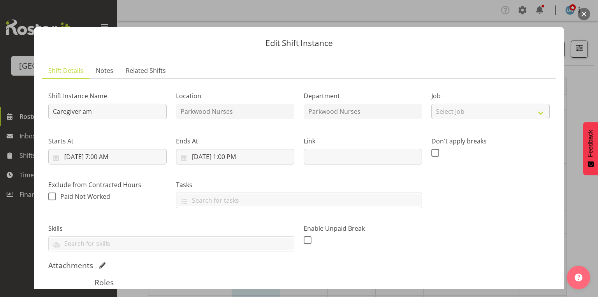
click at [584, 17] on button "button" at bounding box center [584, 14] width 12 height 12
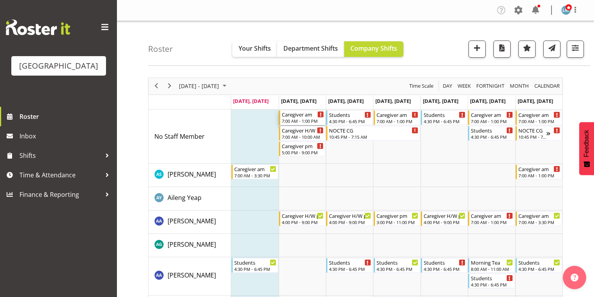
click at [289, 119] on div "7:00 AM - 1:00 PM" at bounding box center [303, 121] width 42 height 6
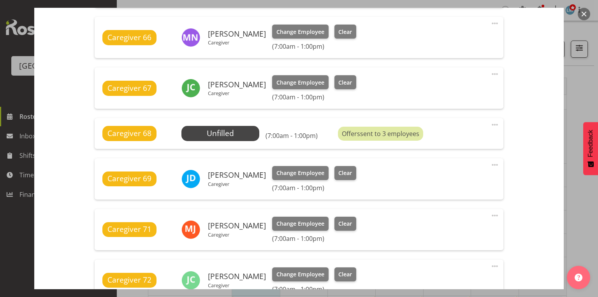
scroll to position [374, 0]
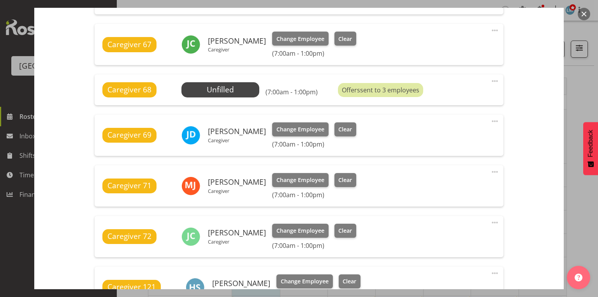
click at [583, 12] on button "button" at bounding box center [584, 14] width 12 height 12
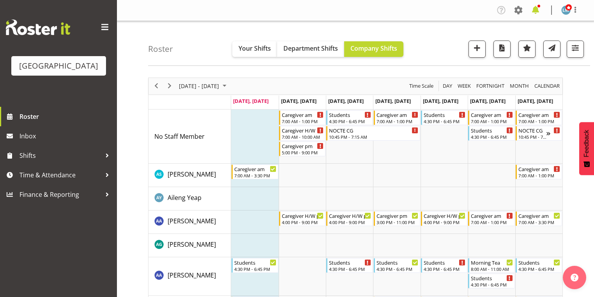
click at [535, 11] on span at bounding box center [535, 10] width 12 height 12
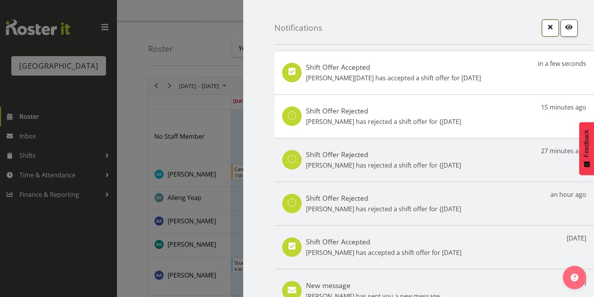
click at [545, 30] on span "button" at bounding box center [550, 27] width 10 height 10
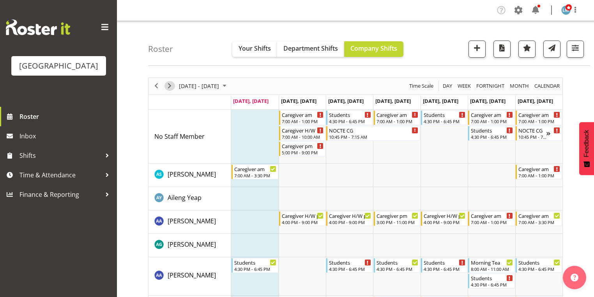
click at [168, 86] on span "Next" at bounding box center [169, 86] width 9 height 10
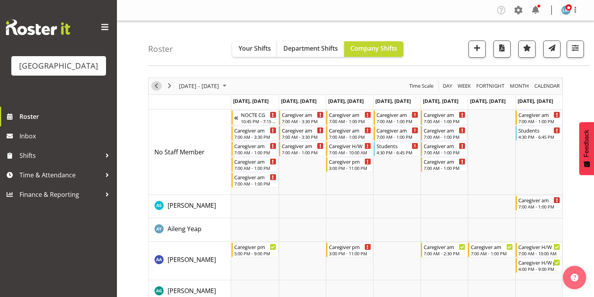
click at [155, 85] on span "Previous" at bounding box center [156, 86] width 9 height 10
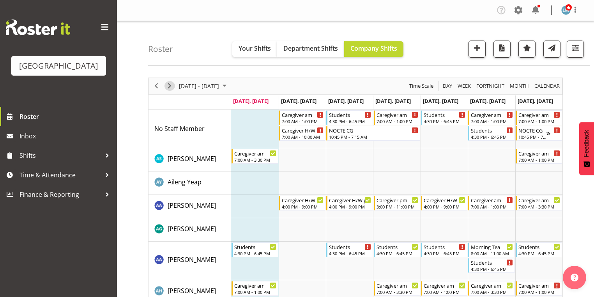
click at [167, 84] on span "Next" at bounding box center [169, 86] width 9 height 10
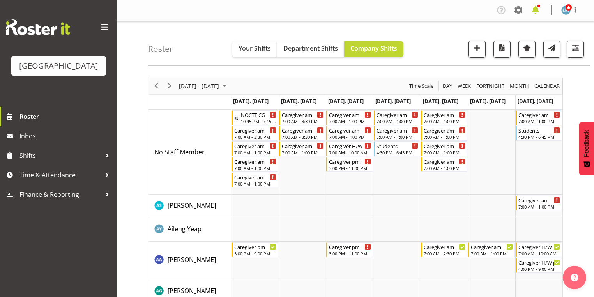
click at [534, 10] on span at bounding box center [535, 10] width 12 height 12
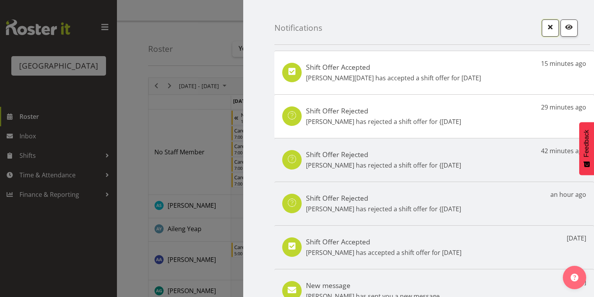
click at [545, 28] on span "button" at bounding box center [550, 27] width 10 height 10
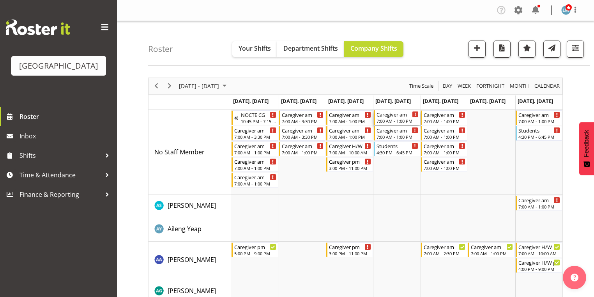
click at [394, 118] on div "7:00 AM - 1:00 PM" at bounding box center [397, 121] width 42 height 6
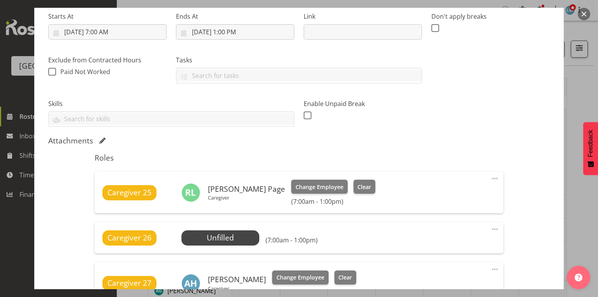
scroll to position [249, 0]
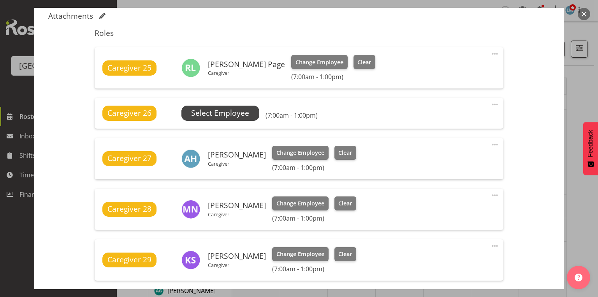
click at [219, 111] on span "Select Employee" at bounding box center [220, 112] width 58 height 11
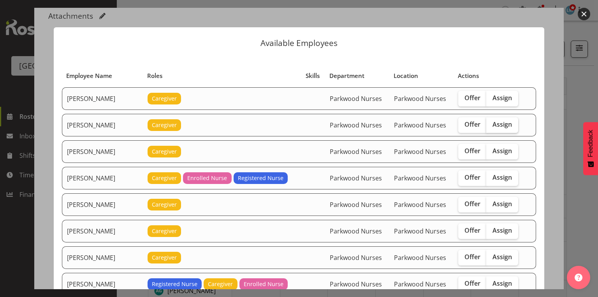
click at [495, 124] on span "Assign" at bounding box center [502, 124] width 19 height 8
click at [492, 124] on input "Assign" at bounding box center [488, 124] width 5 height 5
checkbox input "true"
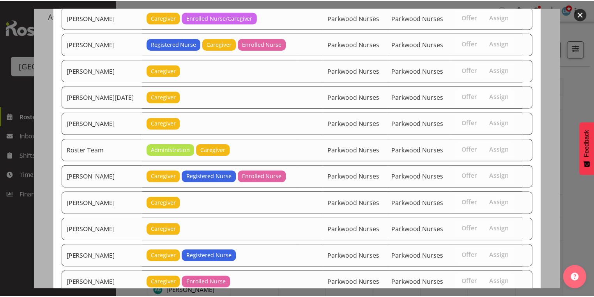
scroll to position [1020, 0]
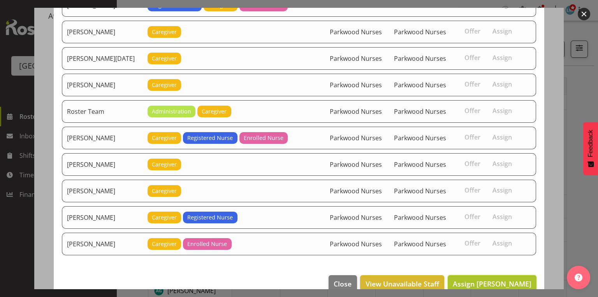
click at [489, 279] on span "Assign Alem Abreha" at bounding box center [492, 283] width 79 height 9
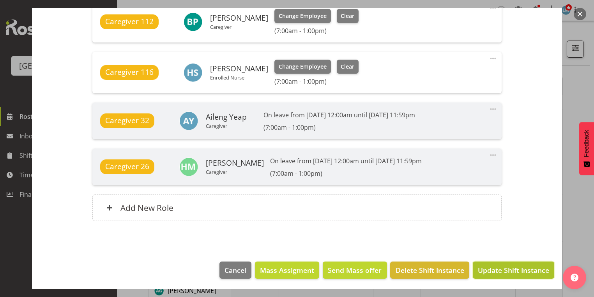
click at [514, 266] on span "Update Shift Instance" at bounding box center [512, 270] width 71 height 10
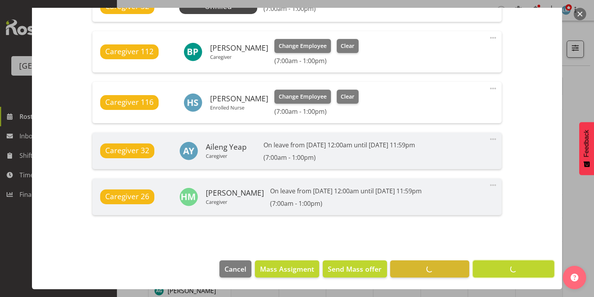
scroll to position [608, 0]
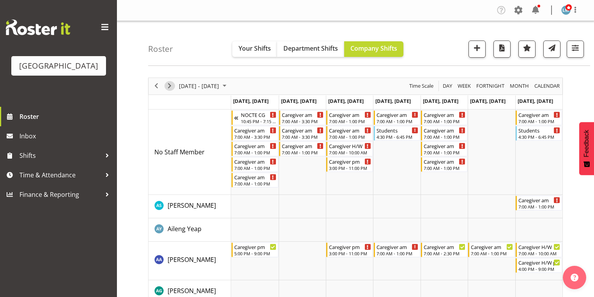
click at [167, 84] on span "Next" at bounding box center [169, 86] width 9 height 10
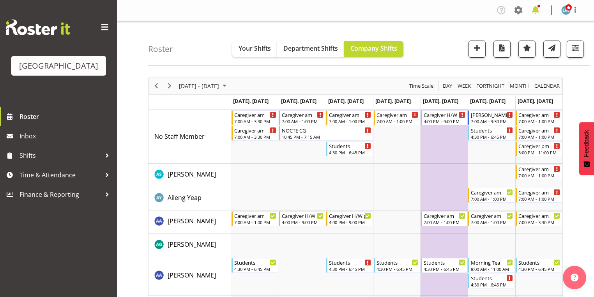
click at [533, 11] on span at bounding box center [535, 10] width 12 height 12
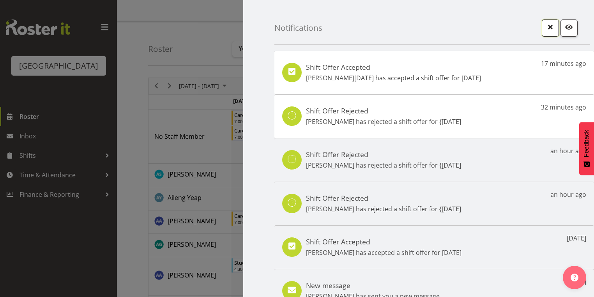
click at [546, 24] on span "button" at bounding box center [550, 27] width 10 height 10
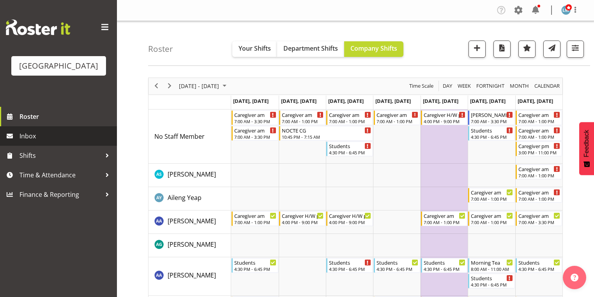
click at [37, 142] on span "Inbox" at bounding box center [65, 136] width 93 height 12
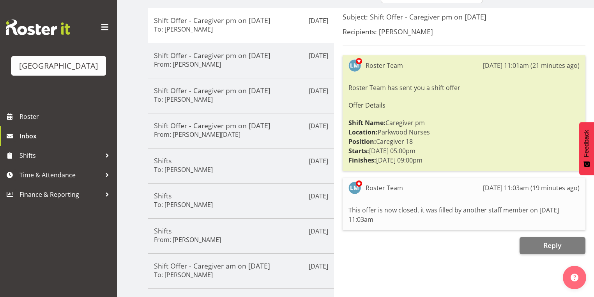
scroll to position [62, 0]
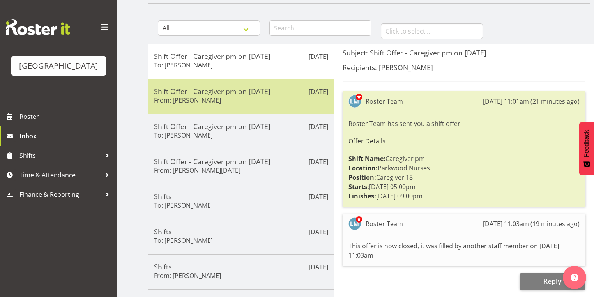
click at [274, 97] on div "Shift Offer - Caregiver pm on [DATE] From: [PERSON_NAME]" at bounding box center [241, 96] width 174 height 19
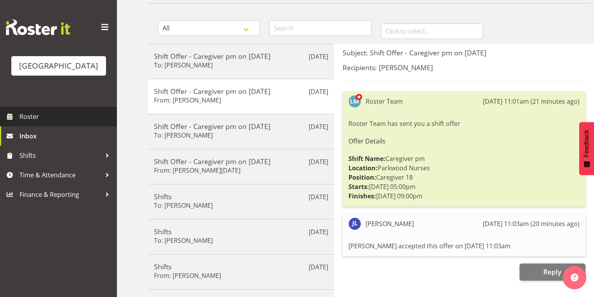
click at [22, 122] on span "Roster" at bounding box center [65, 117] width 93 height 12
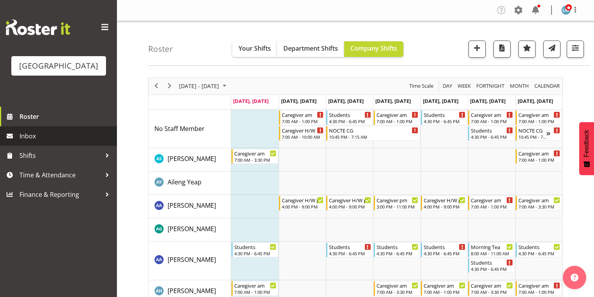
click at [33, 142] on span "Inbox" at bounding box center [65, 136] width 93 height 12
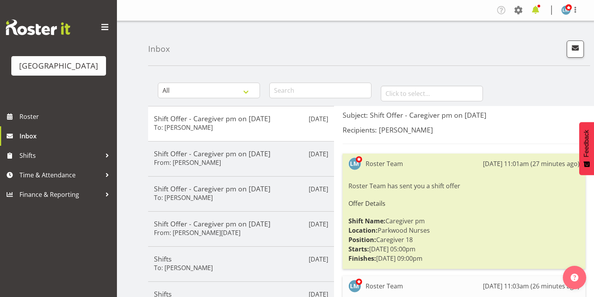
click at [537, 10] on span at bounding box center [535, 10] width 12 height 12
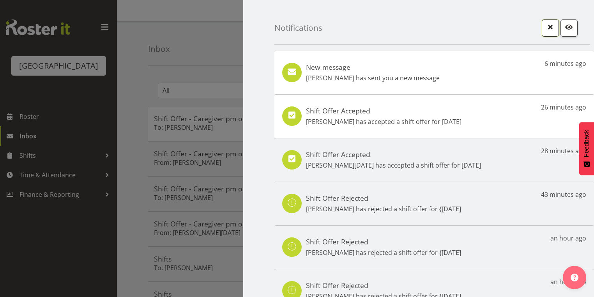
click at [545, 26] on span "button" at bounding box center [550, 27] width 10 height 10
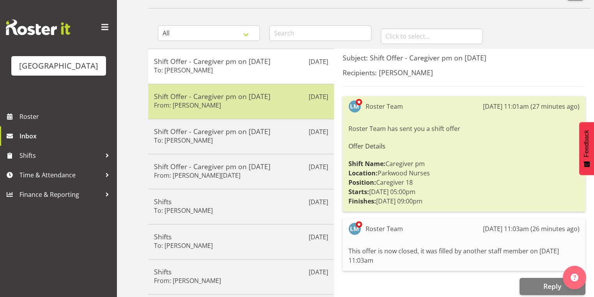
scroll to position [93, 0]
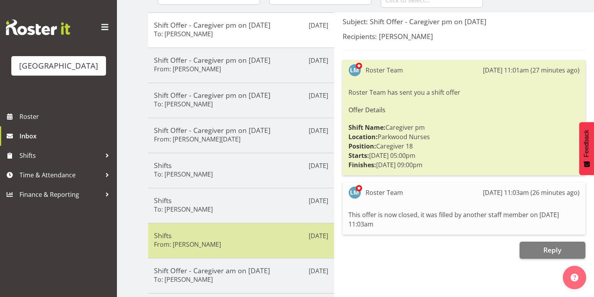
click at [248, 245] on div "Shifts From: [PERSON_NAME]" at bounding box center [241, 240] width 174 height 19
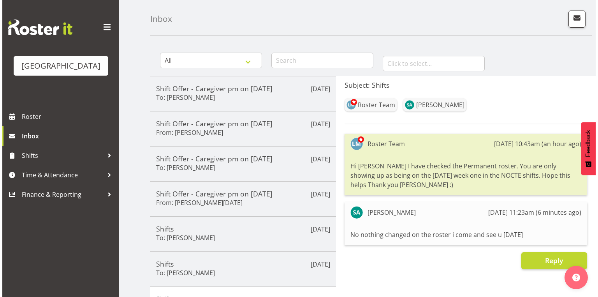
scroll to position [0, 0]
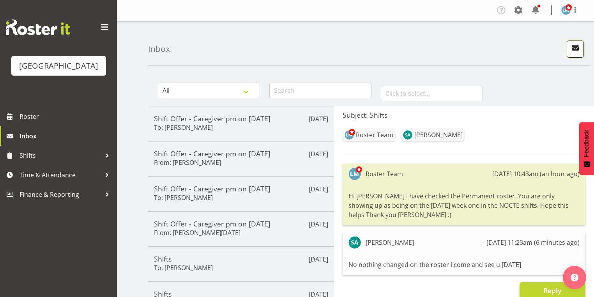
click at [577, 47] on span "button" at bounding box center [575, 48] width 10 height 10
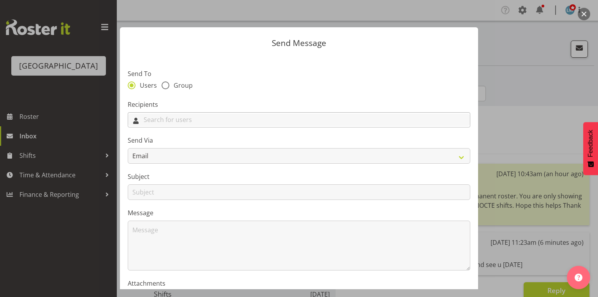
click at [179, 122] on input "text" at bounding box center [299, 120] width 342 height 12
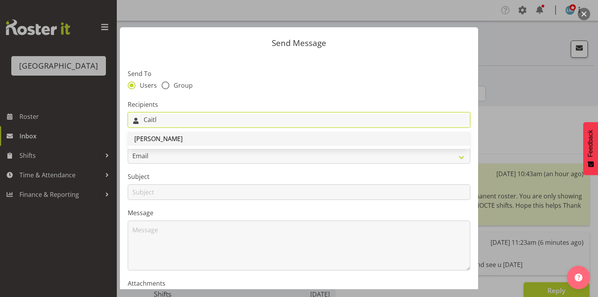
type input "Caitl"
click at [154, 138] on span "[PERSON_NAME]" at bounding box center [158, 138] width 48 height 9
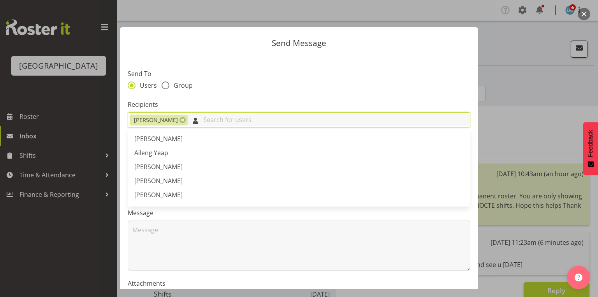
click at [192, 124] on input "text" at bounding box center [329, 120] width 282 height 12
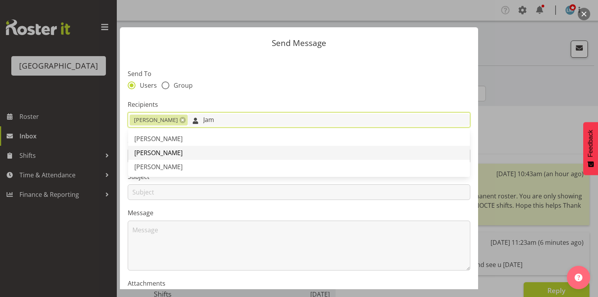
type input "Jam"
click at [164, 153] on span "[PERSON_NAME]" at bounding box center [158, 152] width 48 height 9
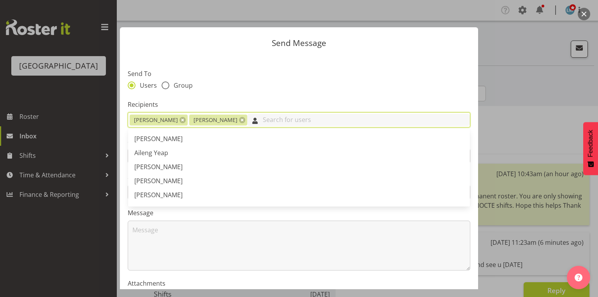
click at [259, 122] on input "text" at bounding box center [358, 120] width 223 height 12
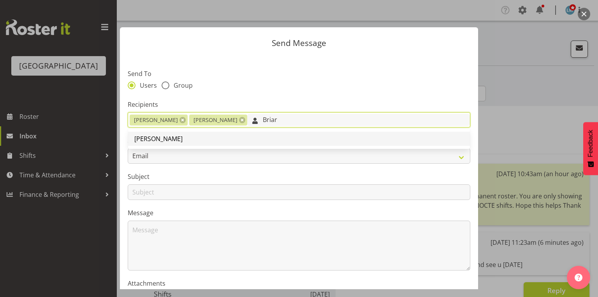
type input "Briar"
click at [157, 138] on span "[PERSON_NAME]" at bounding box center [158, 138] width 48 height 9
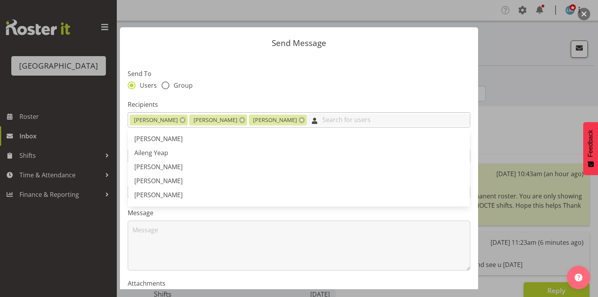
click at [307, 120] on input "text" at bounding box center [388, 120] width 163 height 12
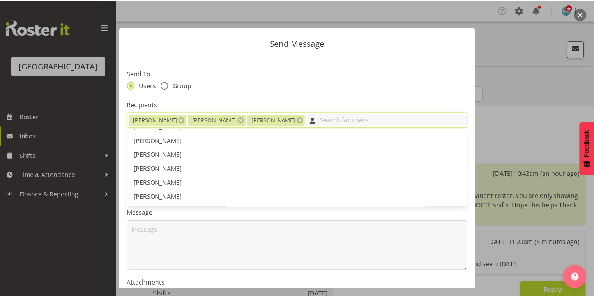
scroll to position [125, 0]
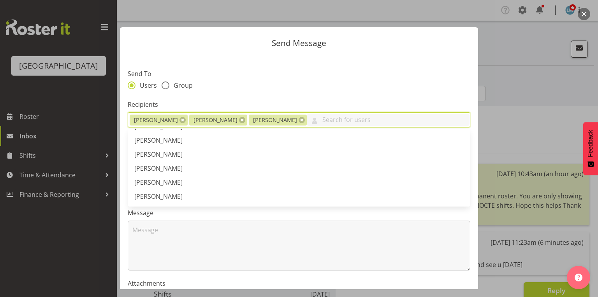
click at [581, 12] on button "button" at bounding box center [584, 14] width 12 height 12
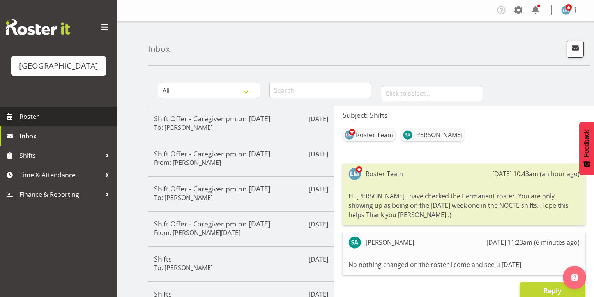
click at [28, 122] on span "Roster" at bounding box center [65, 117] width 93 height 12
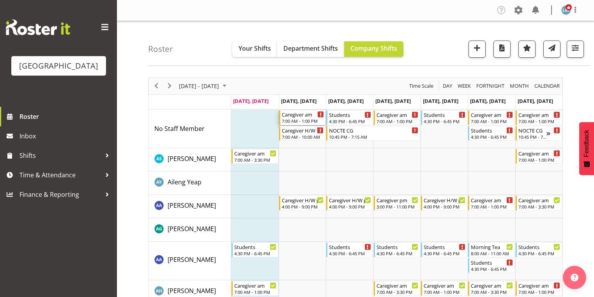
click at [298, 118] on div "Caregiver am 7:00 AM - 1:00 PM" at bounding box center [303, 117] width 42 height 15
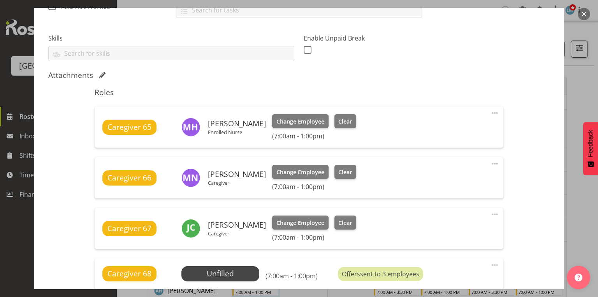
scroll to position [218, 0]
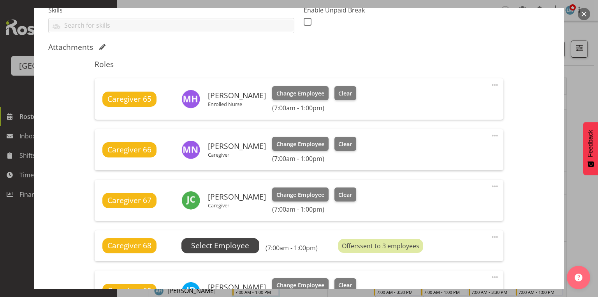
click at [226, 245] on span "Select Employee" at bounding box center [220, 245] width 58 height 11
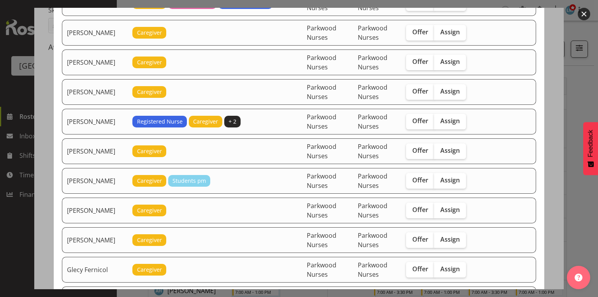
scroll to position [280, 0]
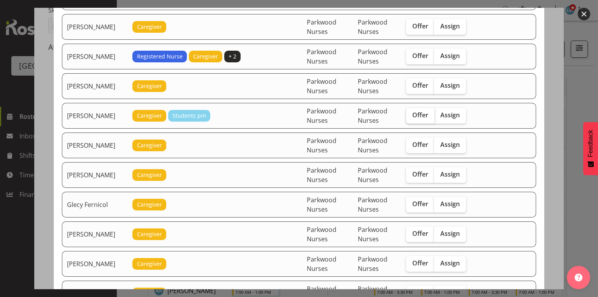
click at [423, 111] on span "Offer" at bounding box center [420, 115] width 16 height 8
click at [411, 113] on input "Offer" at bounding box center [408, 115] width 5 height 5
checkbox input "true"
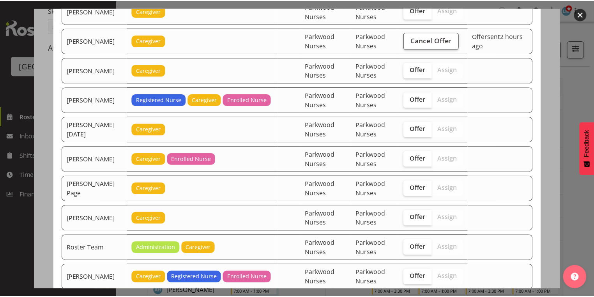
scroll to position [1072, 0]
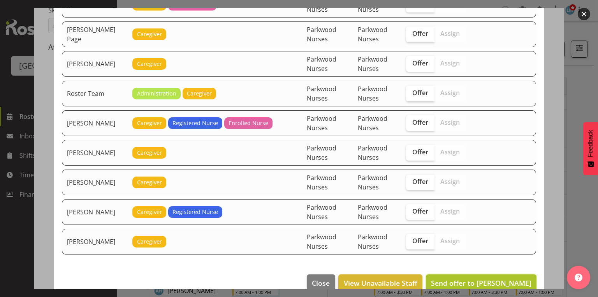
click at [494, 278] on span "Send offer to Chrislyn-ann Saquilayan" at bounding box center [481, 282] width 100 height 9
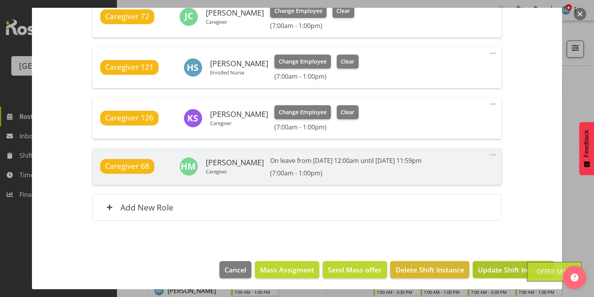
click at [494, 268] on span "Update Shift Instance" at bounding box center [512, 269] width 71 height 10
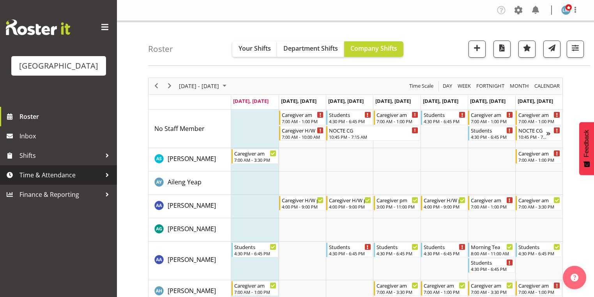
click at [106, 181] on div at bounding box center [107, 175] width 12 height 12
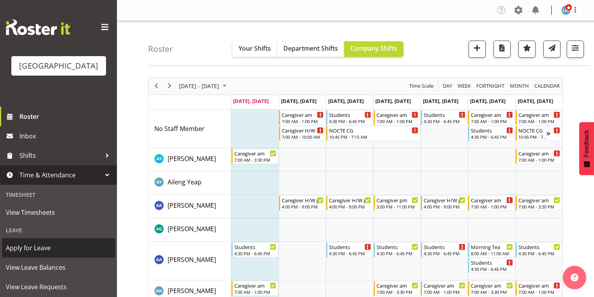
click at [42, 254] on span "Apply for Leave" at bounding box center [58, 248] width 105 height 12
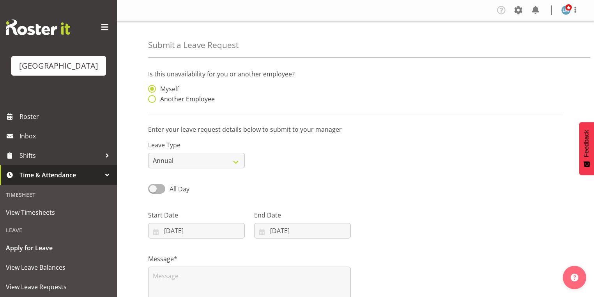
click at [150, 98] on span at bounding box center [152, 99] width 8 height 8
click at [150, 98] on input "Another Employee" at bounding box center [150, 99] width 5 height 5
radio input "true"
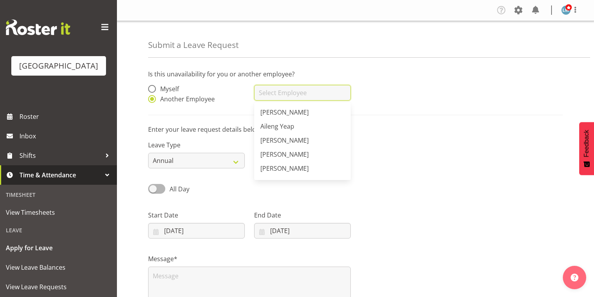
click at [274, 96] on input "text" at bounding box center [302, 93] width 97 height 16
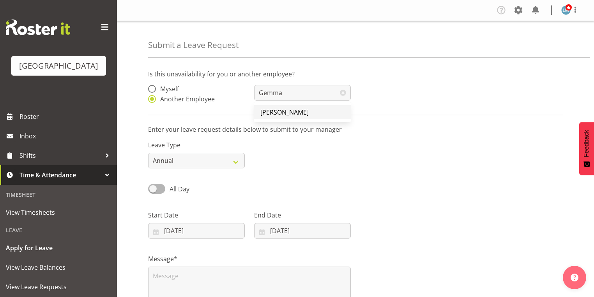
click at [288, 106] on link "[PERSON_NAME]" at bounding box center [302, 112] width 97 height 14
type input "[PERSON_NAME]"
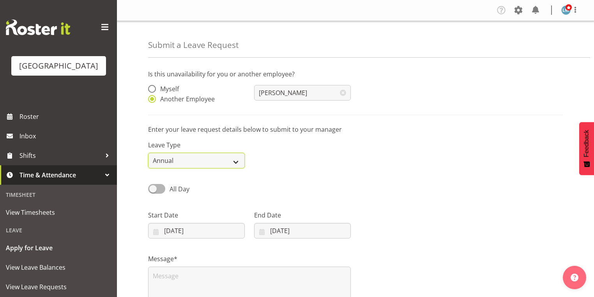
click at [235, 159] on select "Annual Sick Leave Without Pay Bereavement Domestic Violence Parental Jury Servi…" at bounding box center [196, 161] width 97 height 16
select select "Day In [GEOGRAPHIC_DATA]"
click at [148, 153] on select "Annual Sick Leave Without Pay Bereavement Domestic Violence Parental Jury Servi…" at bounding box center [196, 161] width 97 height 16
click at [157, 231] on input "[DATE]" at bounding box center [196, 231] width 97 height 16
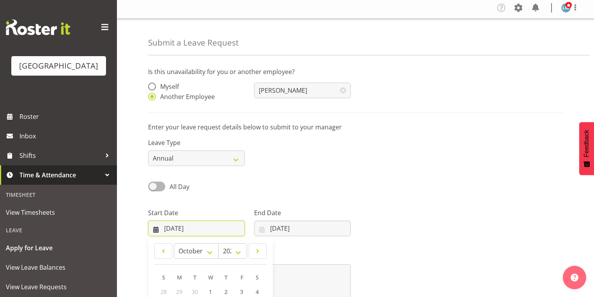
scroll to position [102, 0]
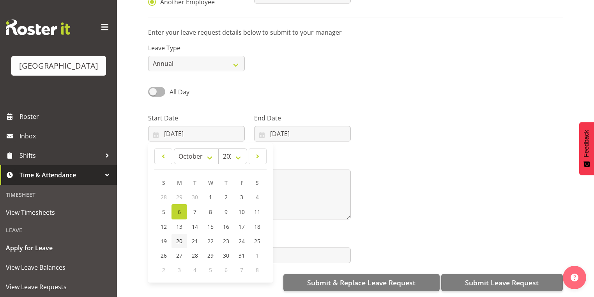
click at [184, 234] on link "20" at bounding box center [179, 241] width 16 height 14
type input "[DATE]"
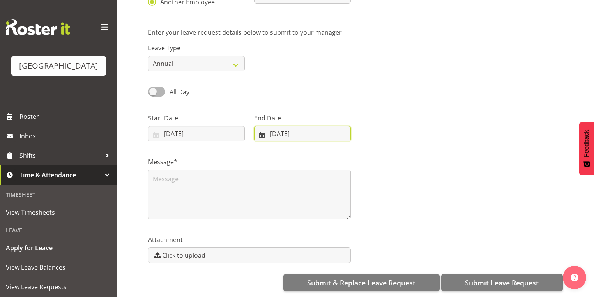
click at [263, 130] on input "[DATE]" at bounding box center [302, 134] width 97 height 16
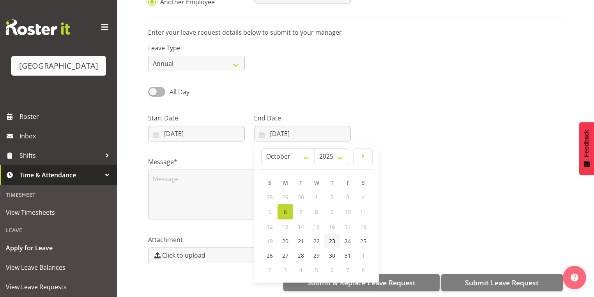
click at [335, 237] on span "23" at bounding box center [332, 240] width 6 height 7
type input "[DATE]"
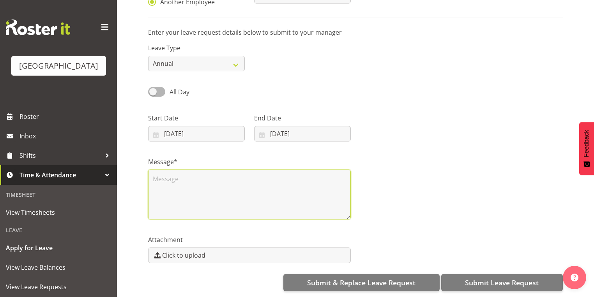
click at [238, 192] on textarea at bounding box center [249, 194] width 203 height 50
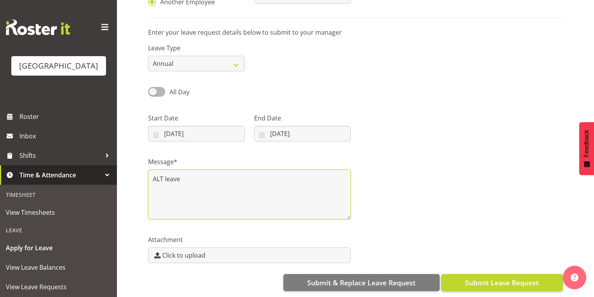
type textarea "ALT leave"
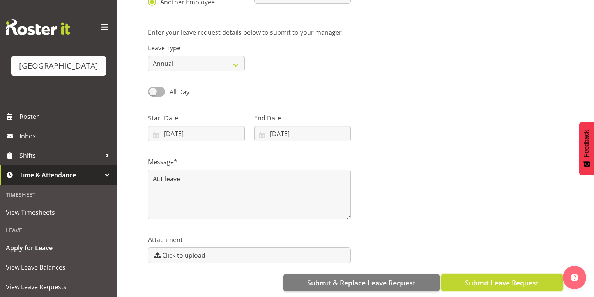
click at [491, 280] on span "Submit Leave Request" at bounding box center [502, 282] width 74 height 10
